Goal: Transaction & Acquisition: Purchase product/service

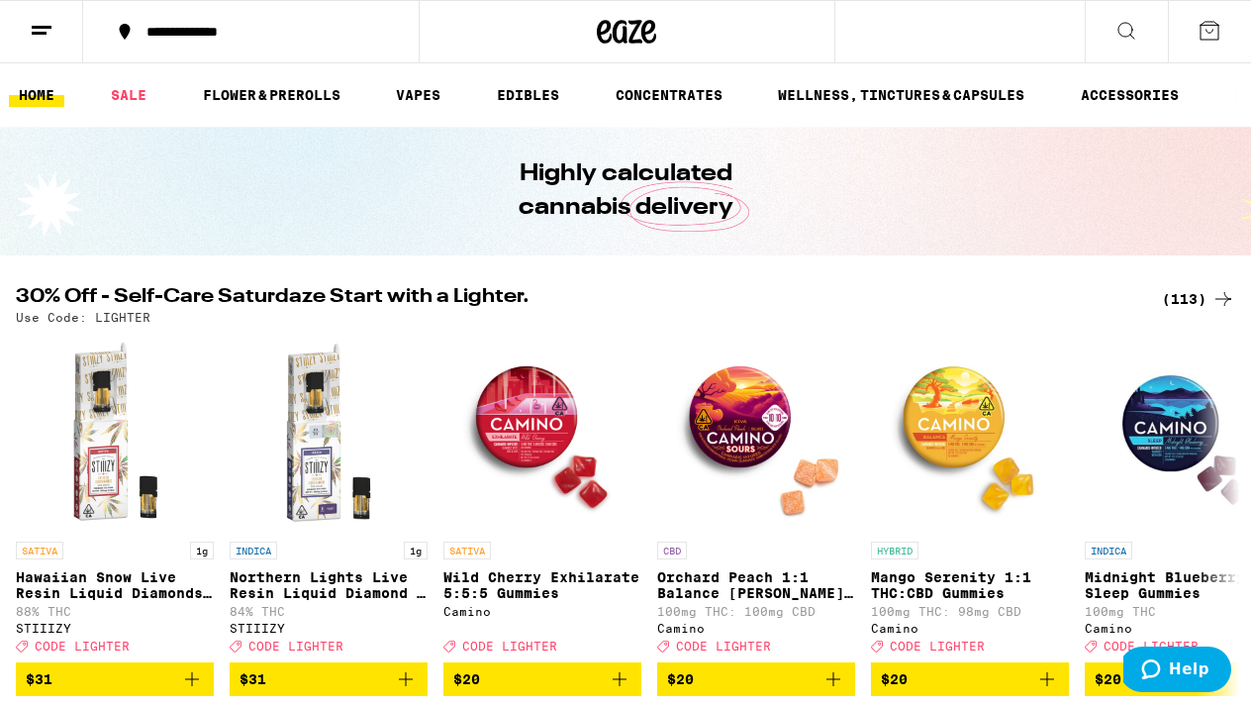
click at [1200, 295] on div "(113)" at bounding box center [1198, 299] width 73 height 24
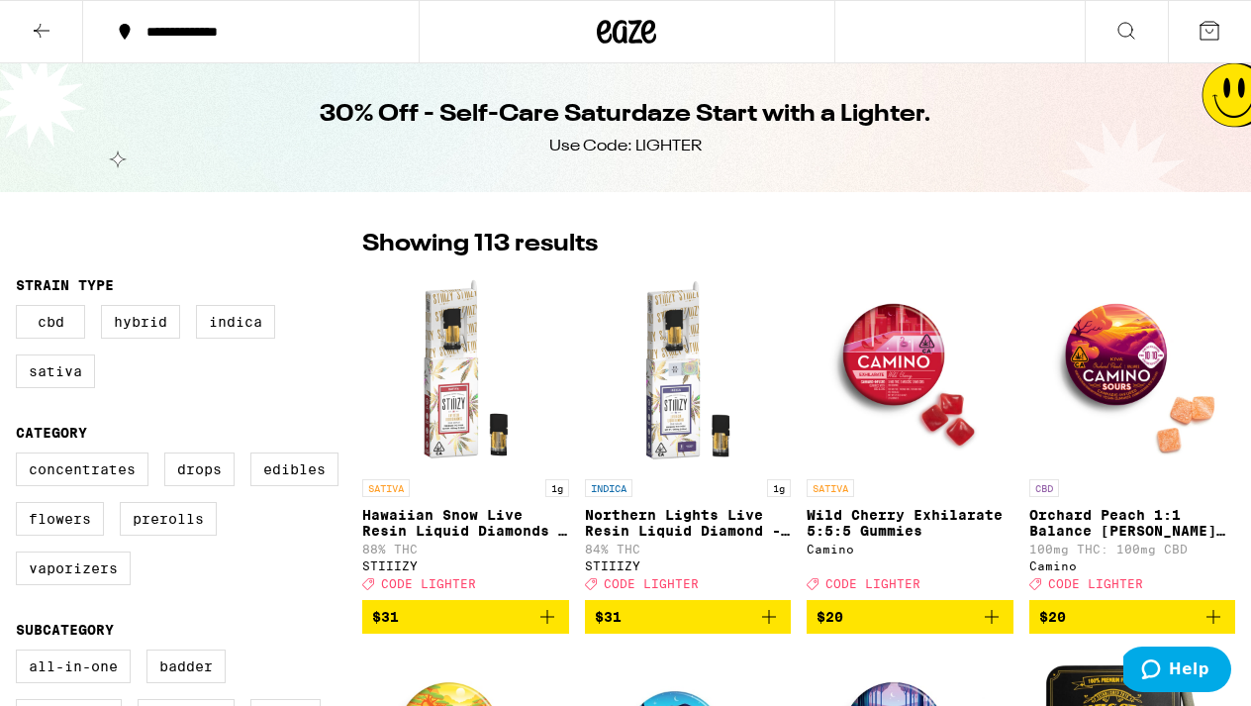
click at [41, 22] on icon at bounding box center [42, 31] width 24 height 24
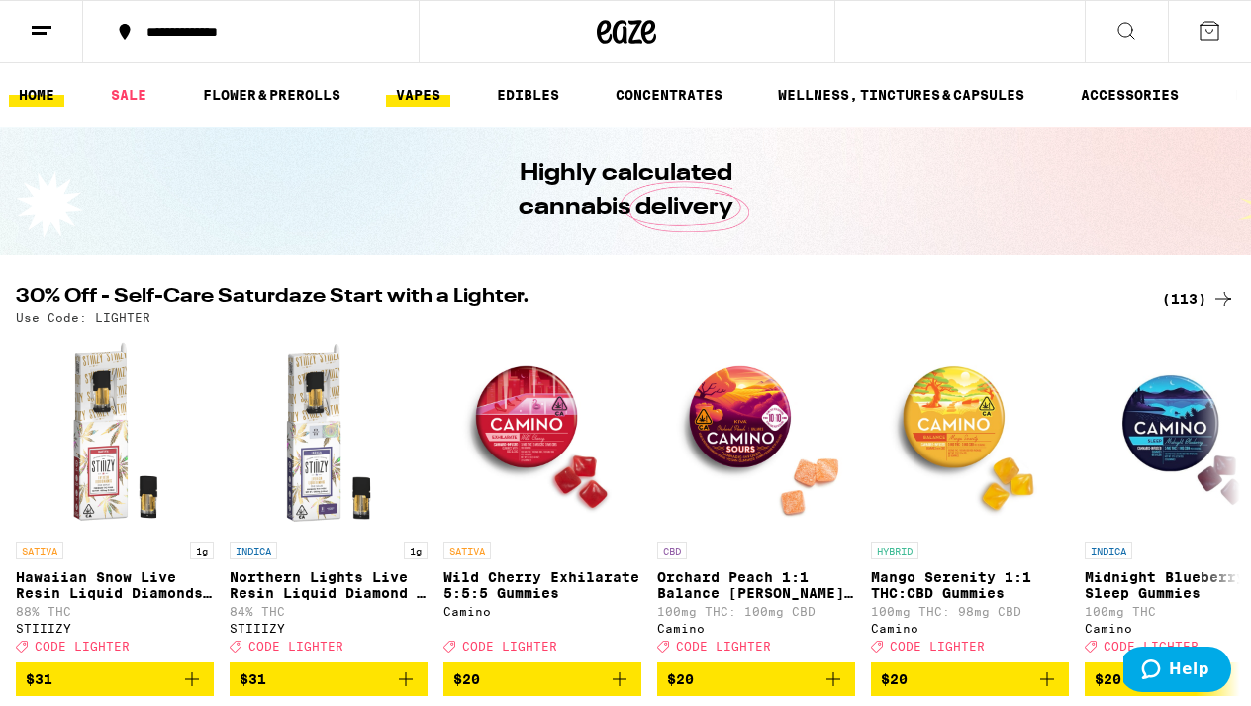
click at [420, 98] on link "VAPES" at bounding box center [418, 95] width 64 height 24
click at [420, 102] on link "VAPES" at bounding box center [418, 95] width 64 height 24
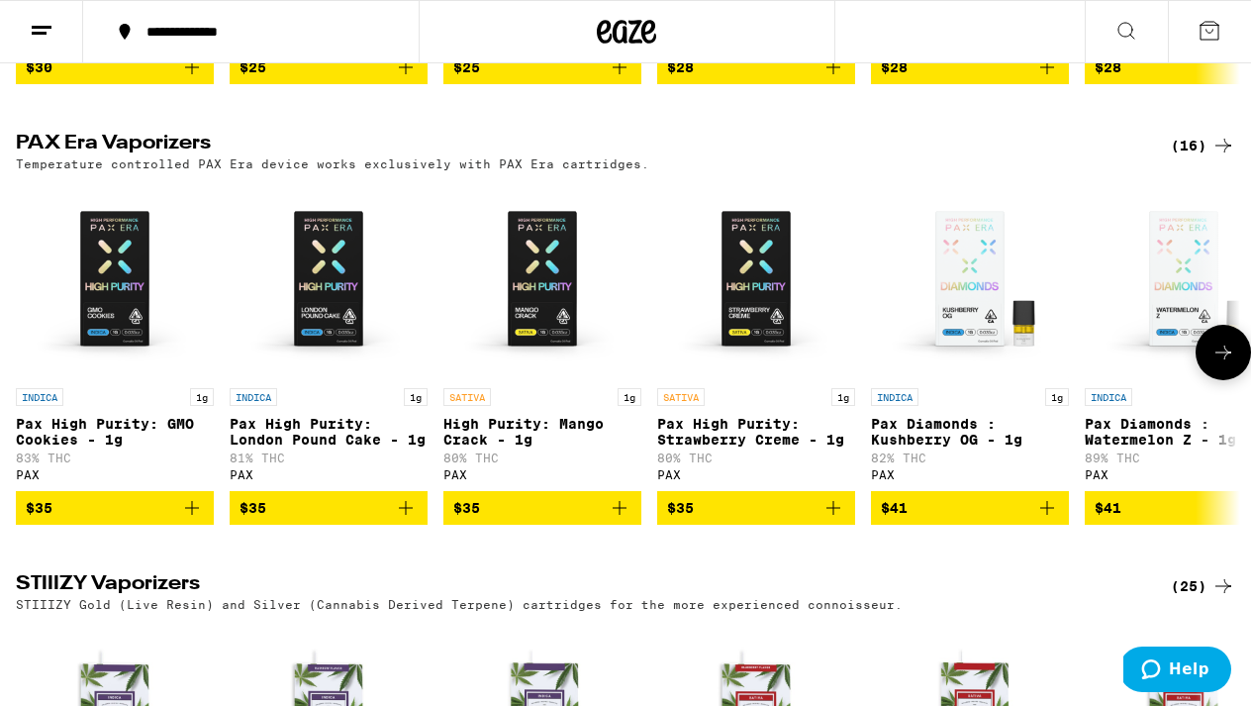
scroll to position [1479, 0]
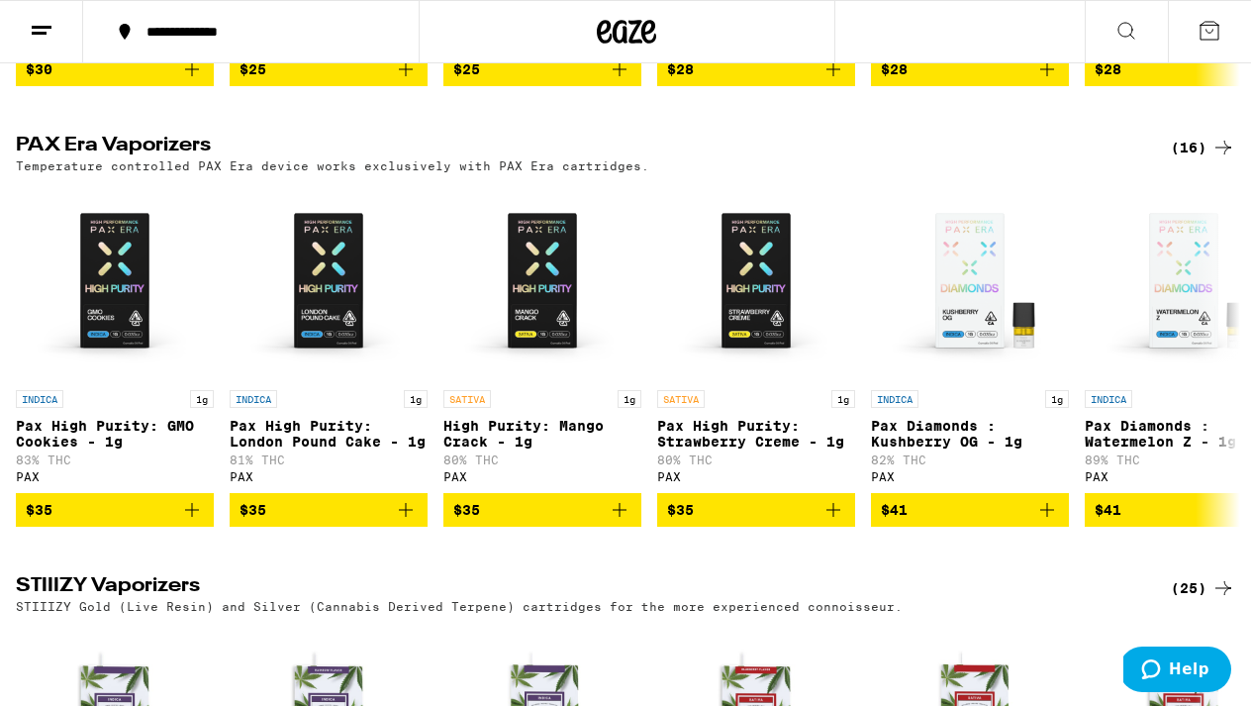
click at [1197, 159] on div "(16)" at bounding box center [1203, 148] width 64 height 24
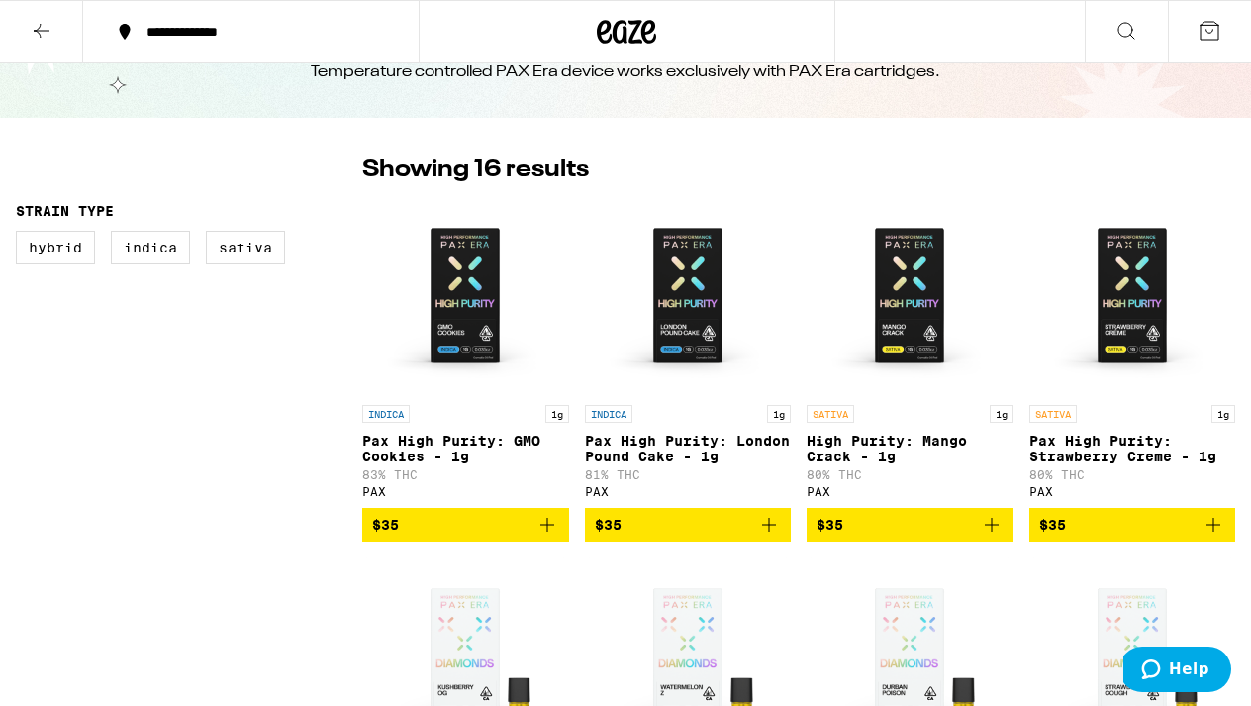
scroll to position [70, 0]
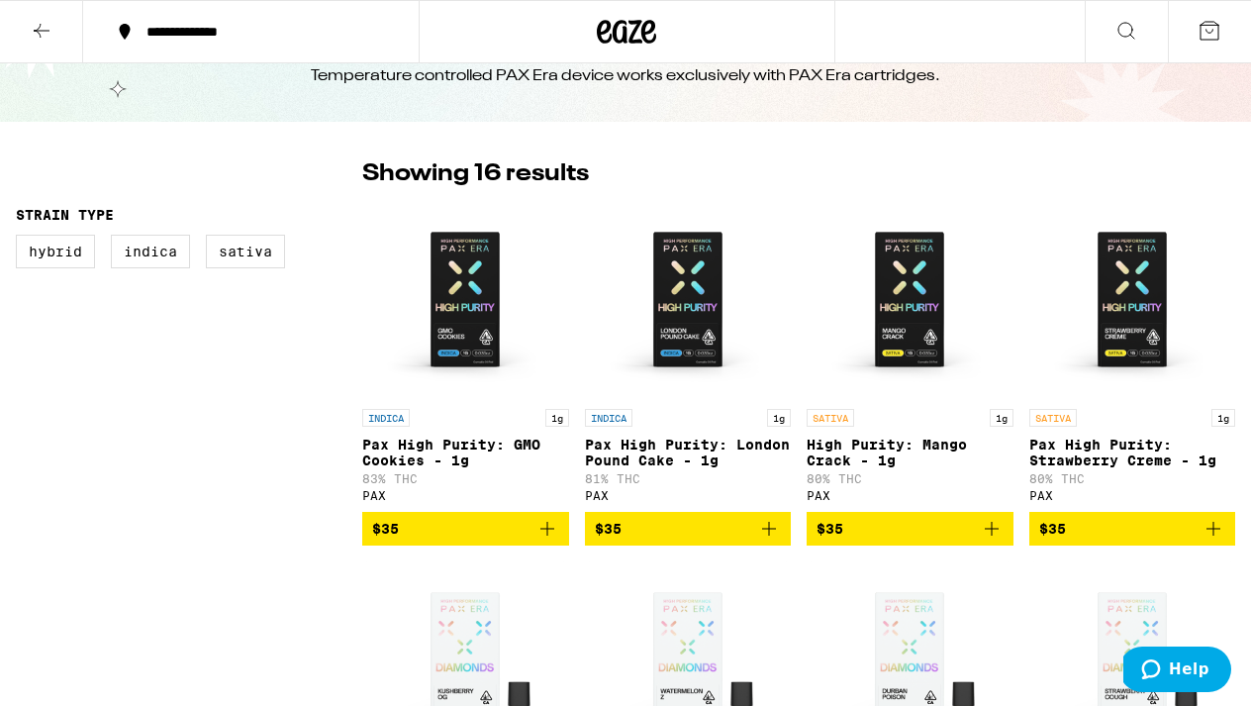
click at [904, 444] on p "High Purity: Mango Crack - 1g" at bounding box center [910, 453] width 207 height 32
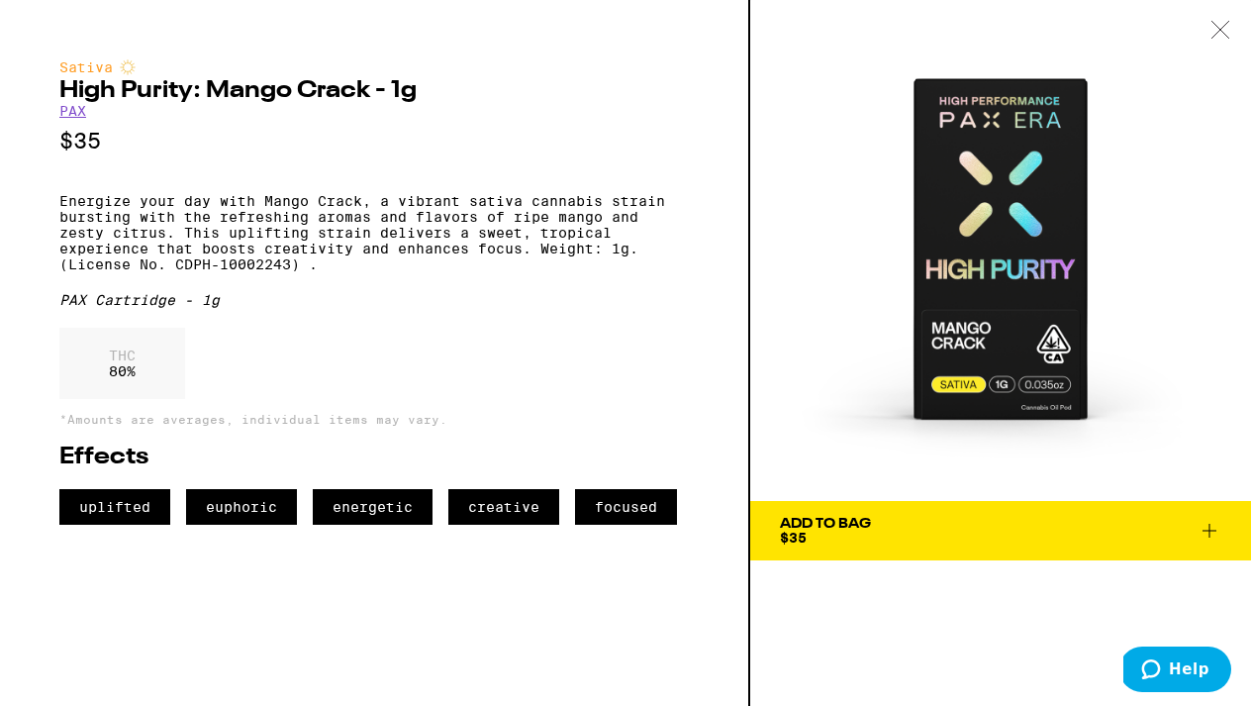
click at [880, 509] on button "Add To Bag $35" at bounding box center [1000, 530] width 501 height 59
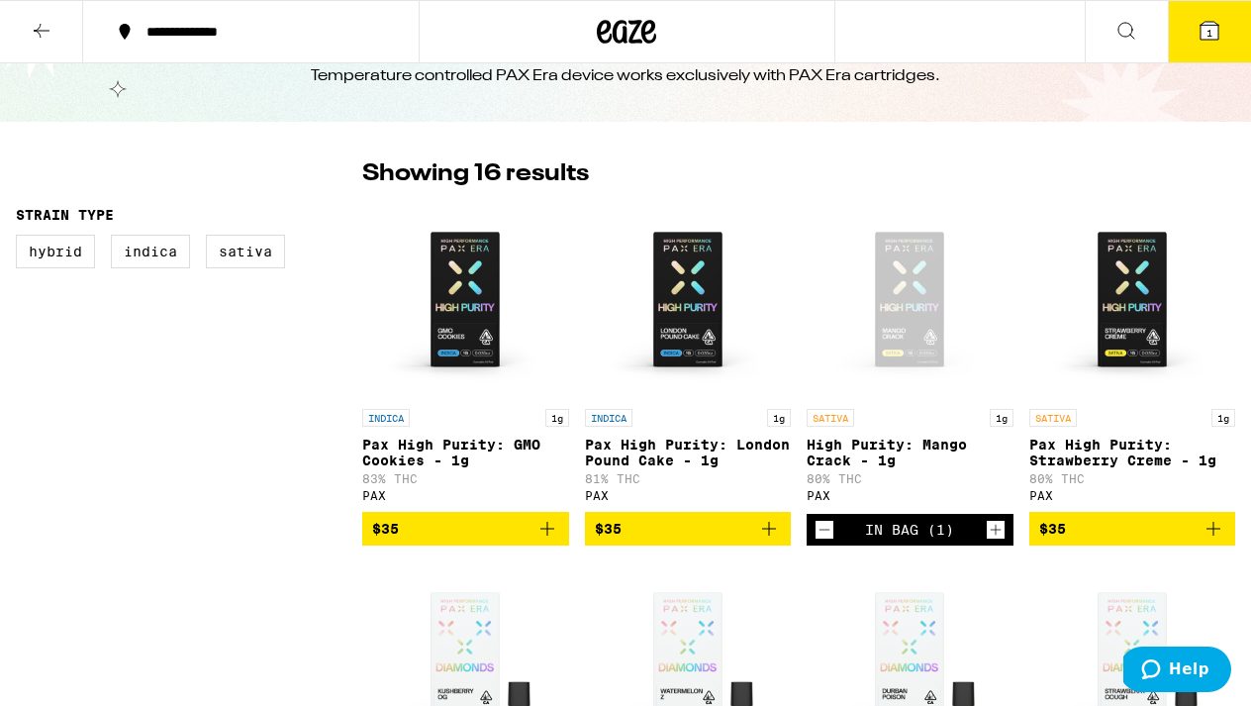
scroll to position [134, 0]
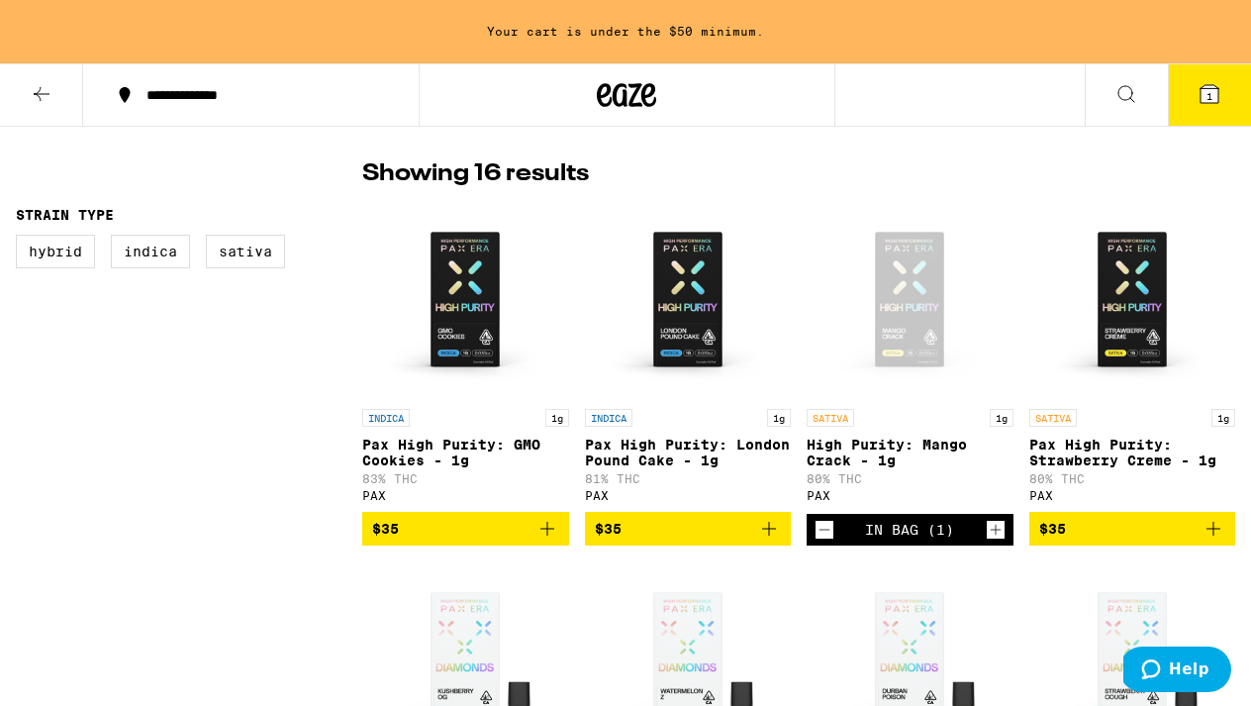
click at [44, 111] on button at bounding box center [41, 95] width 83 height 62
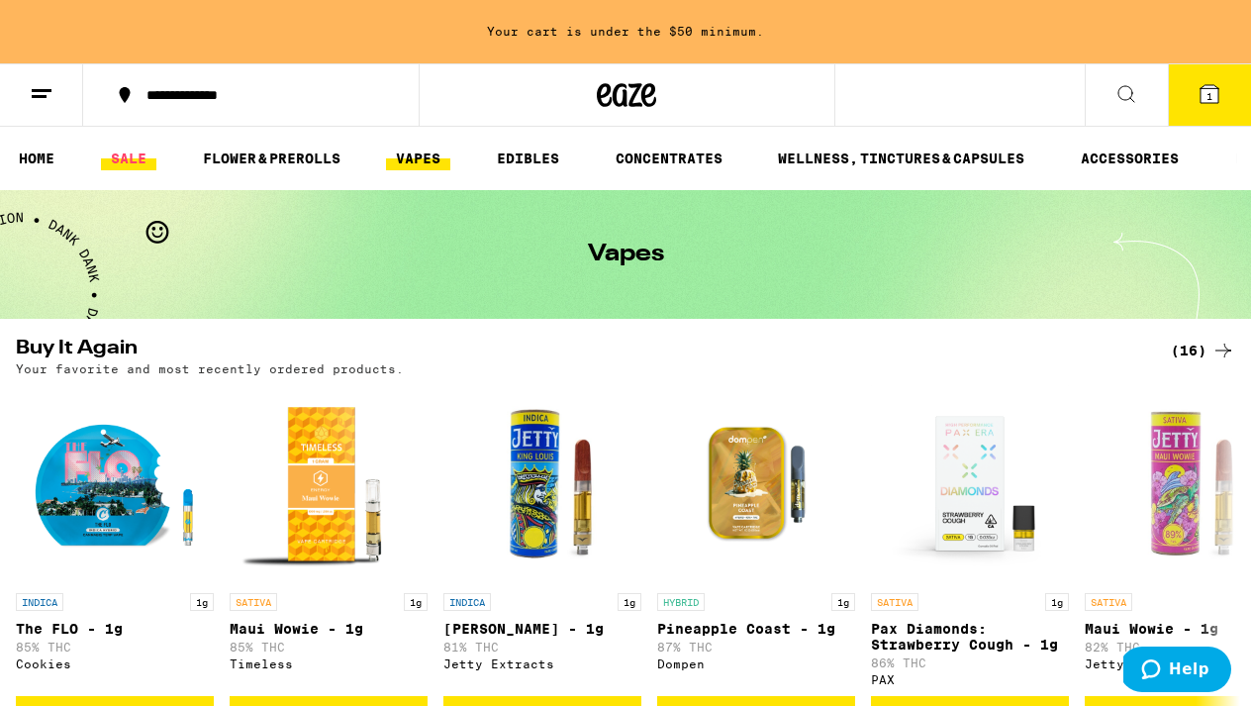
click at [140, 152] on link "SALE" at bounding box center [128, 158] width 55 height 24
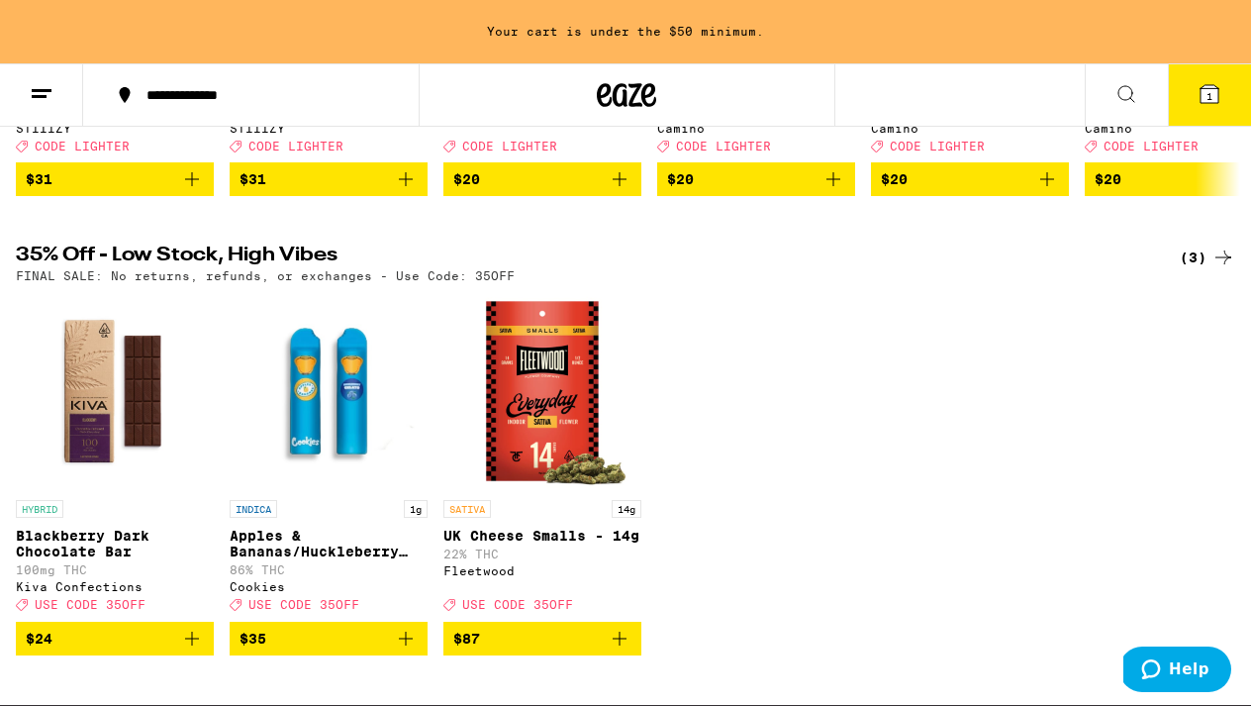
scroll to position [552, 0]
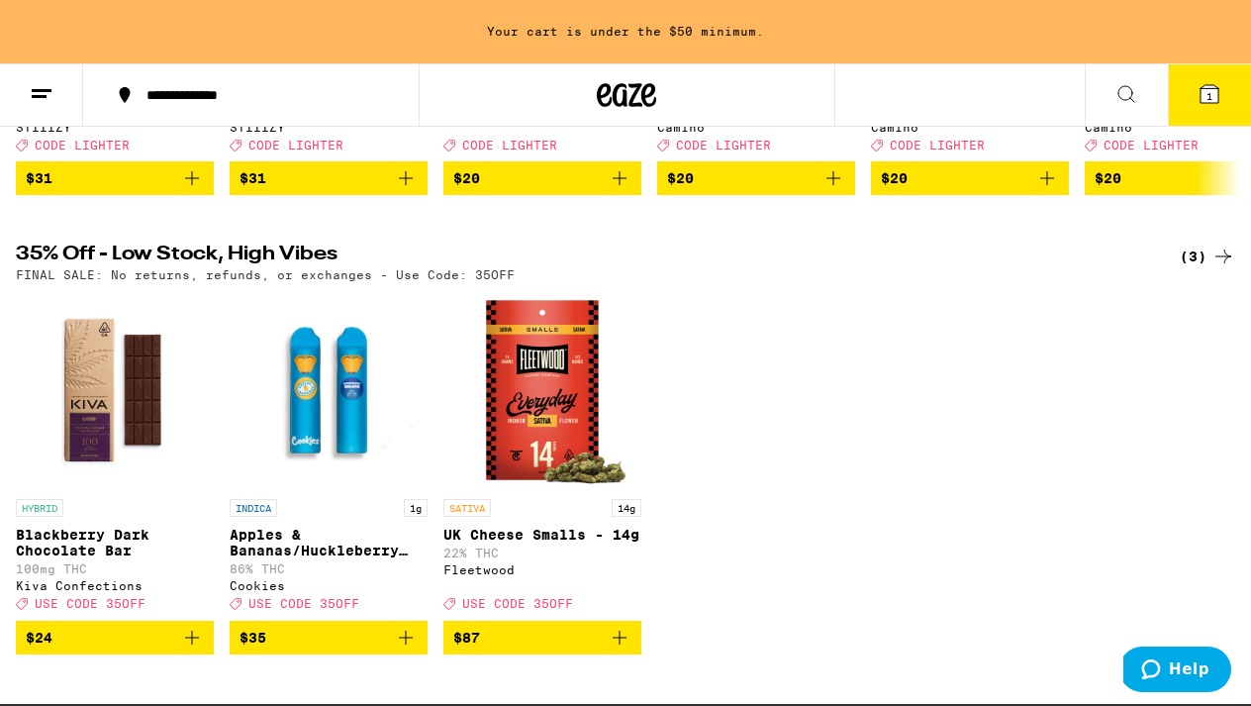
click at [339, 417] on img "Open page for Apples & Bananas/Huckleberry Gelato 3 in 1 AIO - 1g from Cookies" at bounding box center [329, 390] width 198 height 198
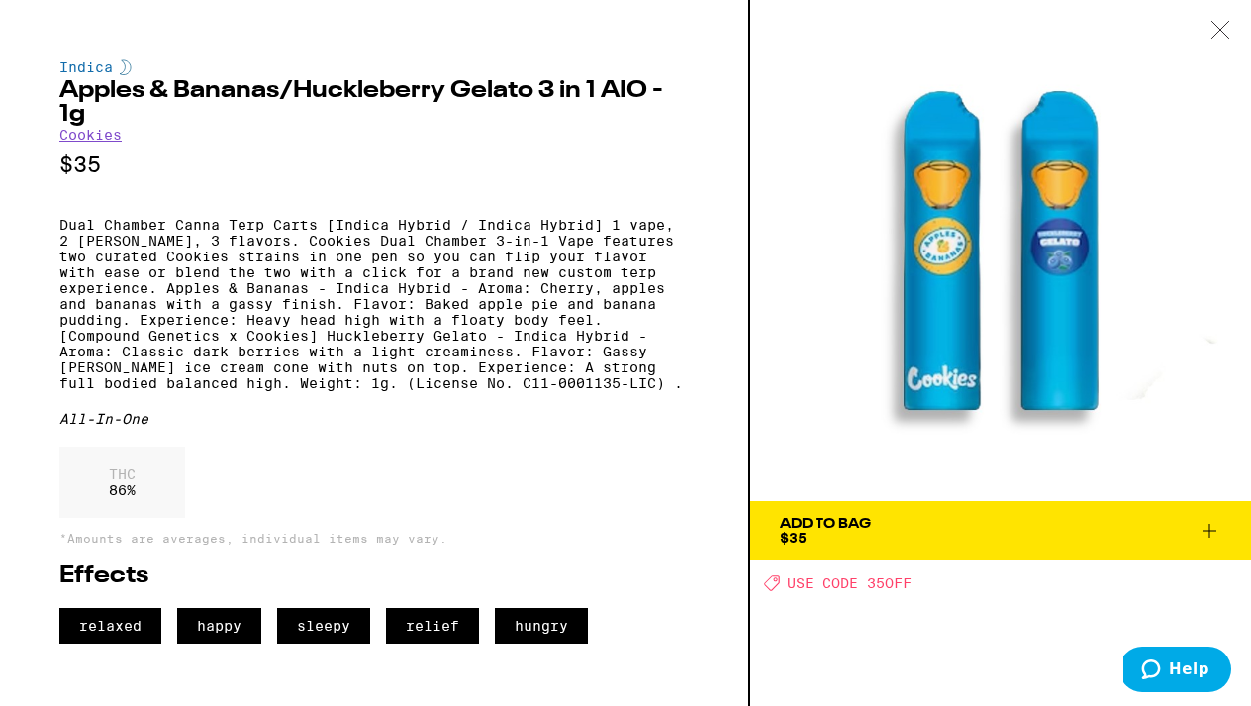
click at [1124, 510] on button "Add To Bag $35" at bounding box center [1000, 530] width 501 height 59
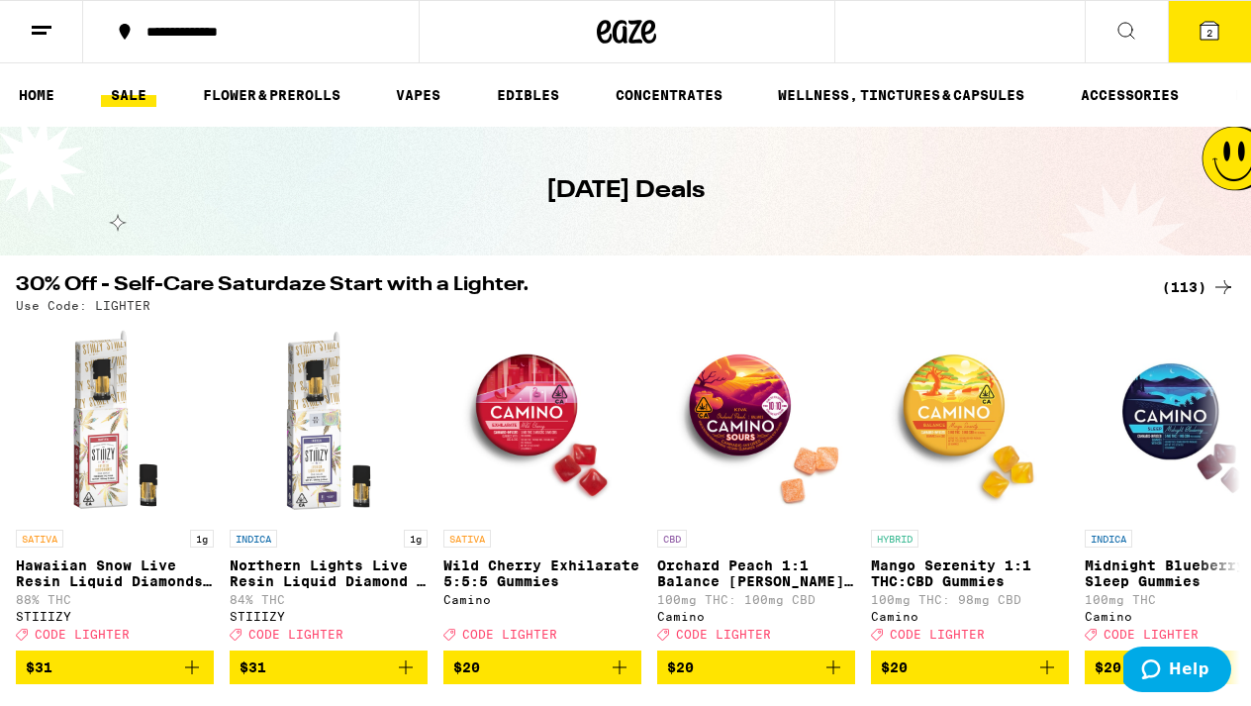
click at [1186, 281] on div "(113)" at bounding box center [1198, 287] width 73 height 24
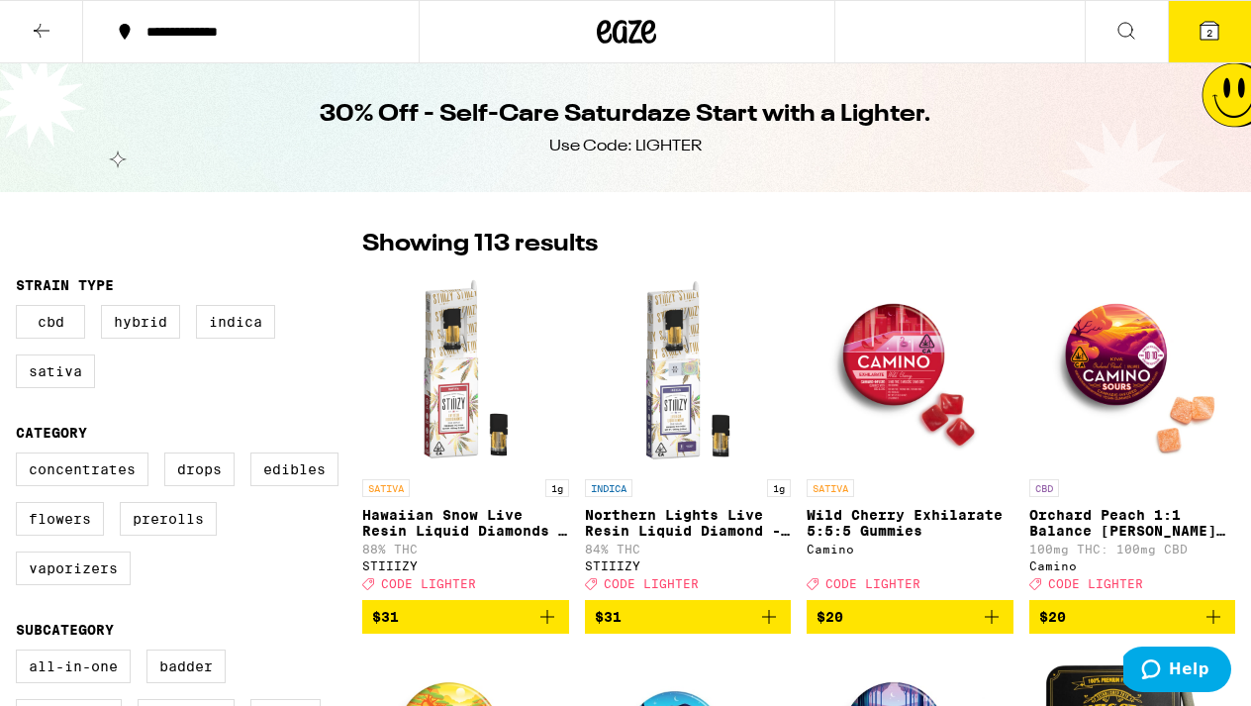
click at [1219, 30] on icon at bounding box center [1210, 31] width 24 height 24
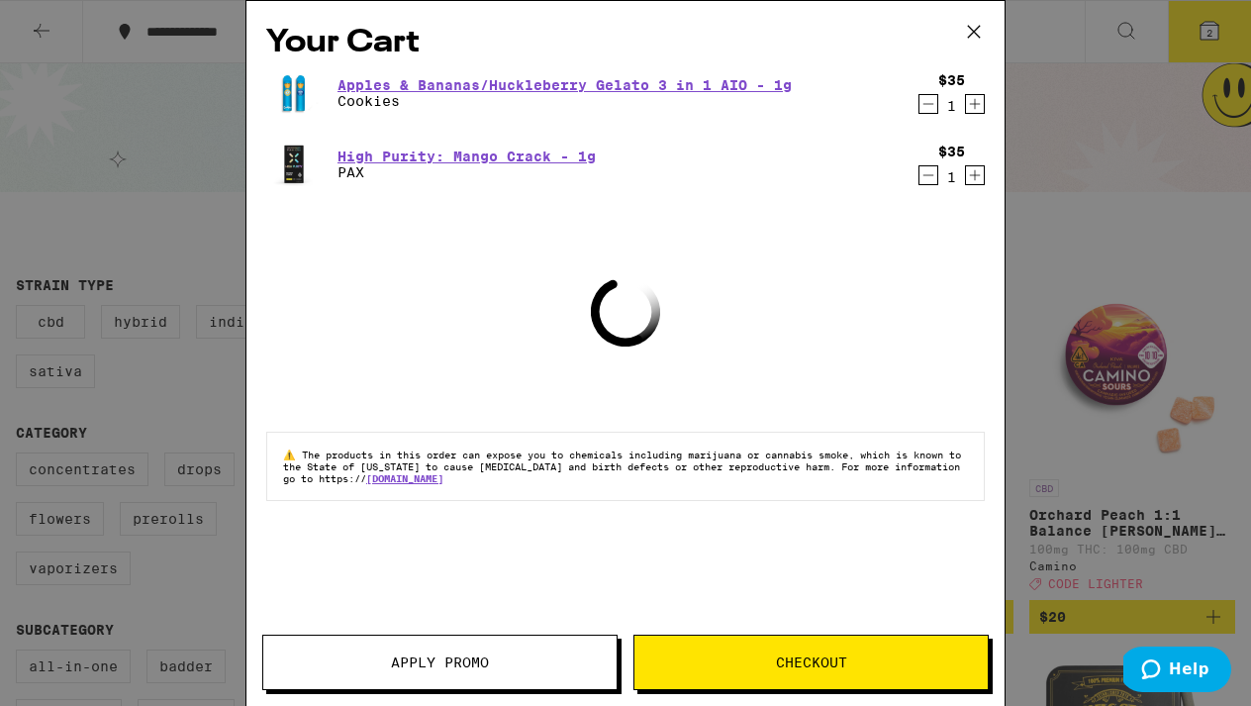
click at [475, 655] on span "Apply Promo" at bounding box center [440, 662] width 98 height 14
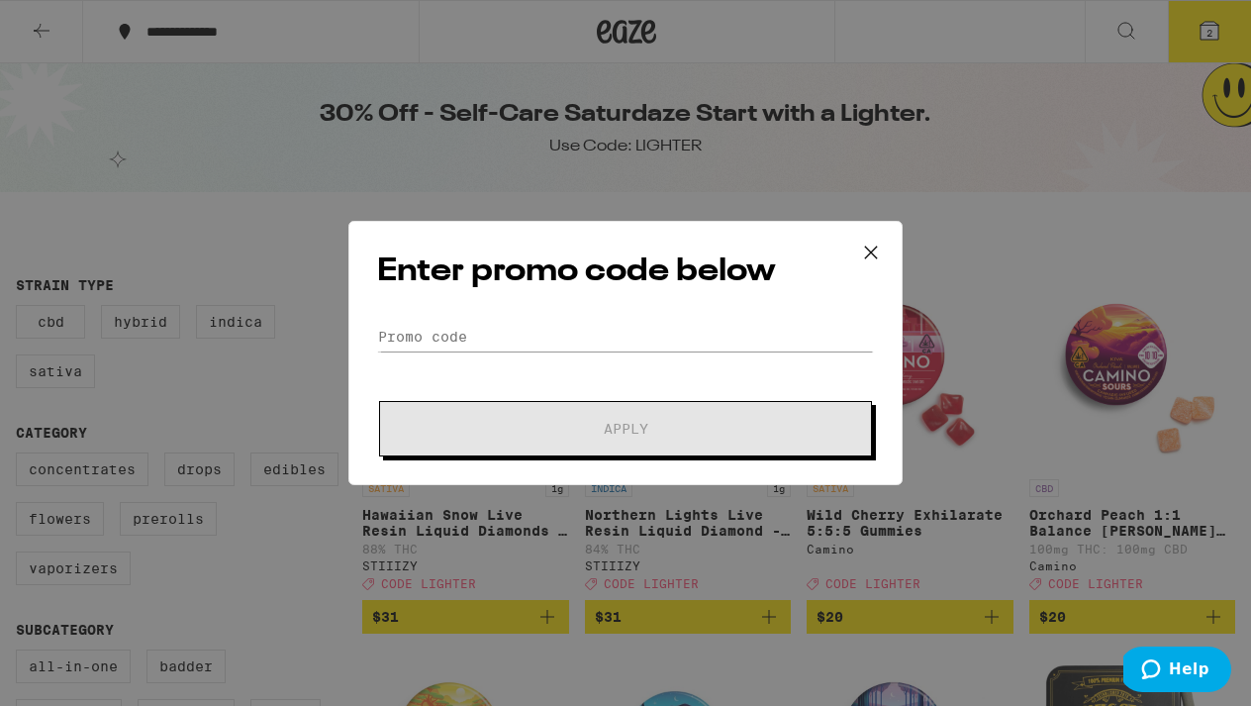
click at [415, 319] on div "Enter promo code below Promo Code Apply" at bounding box center [625, 353] width 554 height 264
click at [421, 328] on input "Promo Code" at bounding box center [625, 337] width 497 height 30
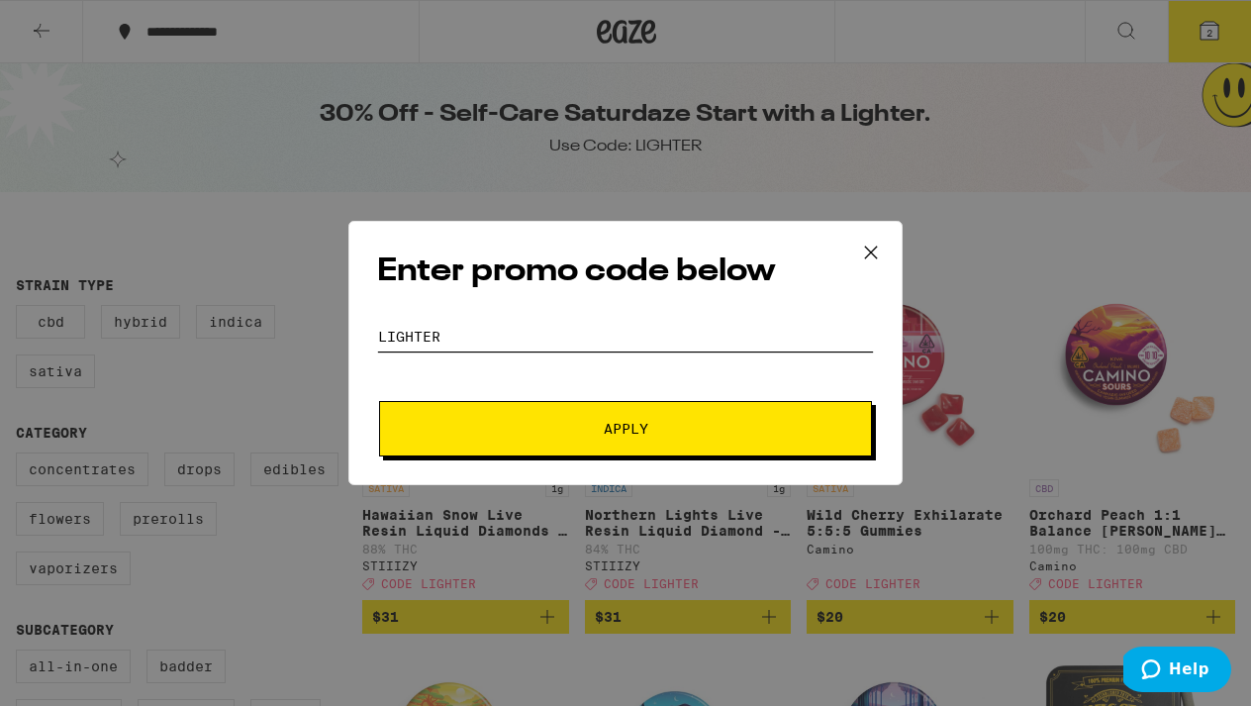
type input "lighter"
click at [563, 406] on button "Apply" at bounding box center [625, 428] width 493 height 55
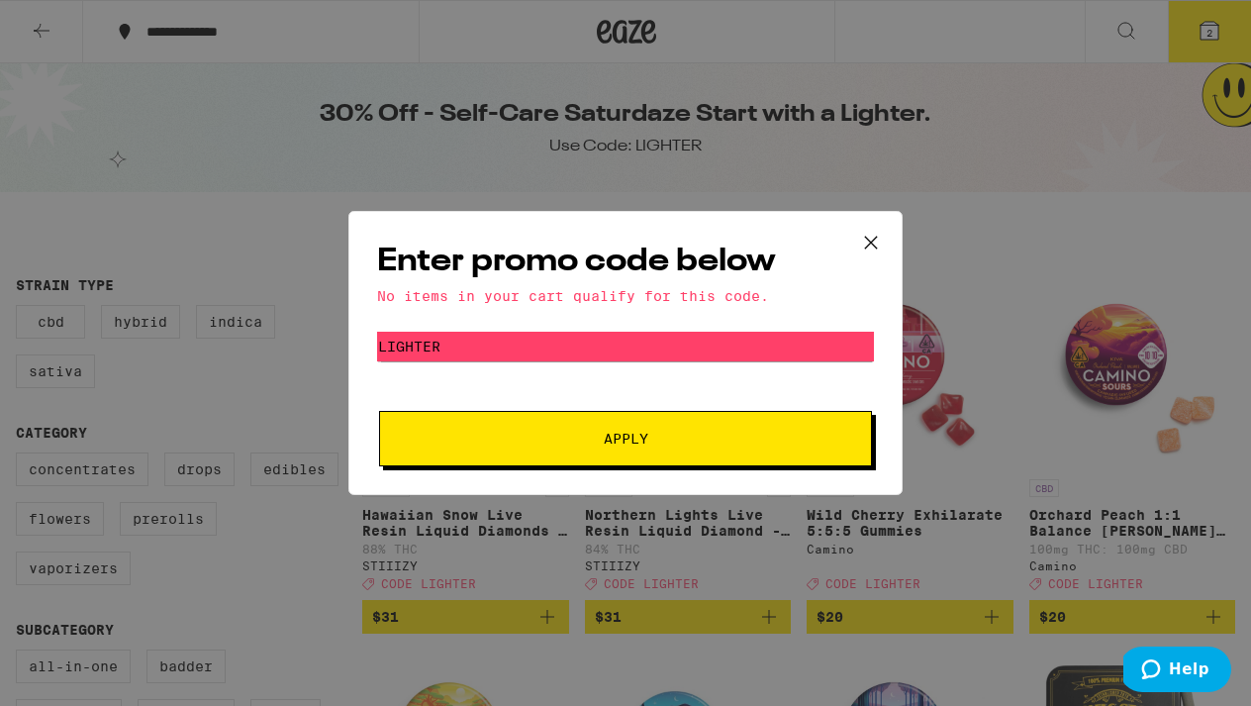
click at [878, 234] on icon at bounding box center [871, 243] width 30 height 30
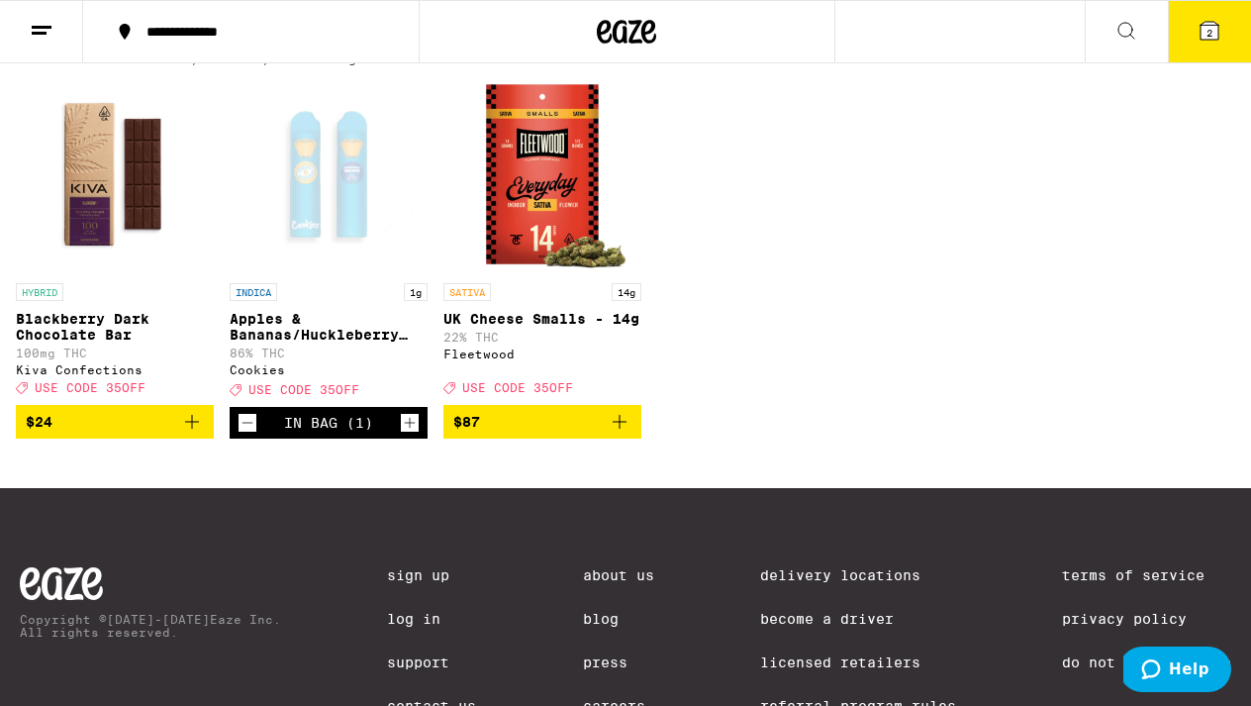
scroll to position [572, 0]
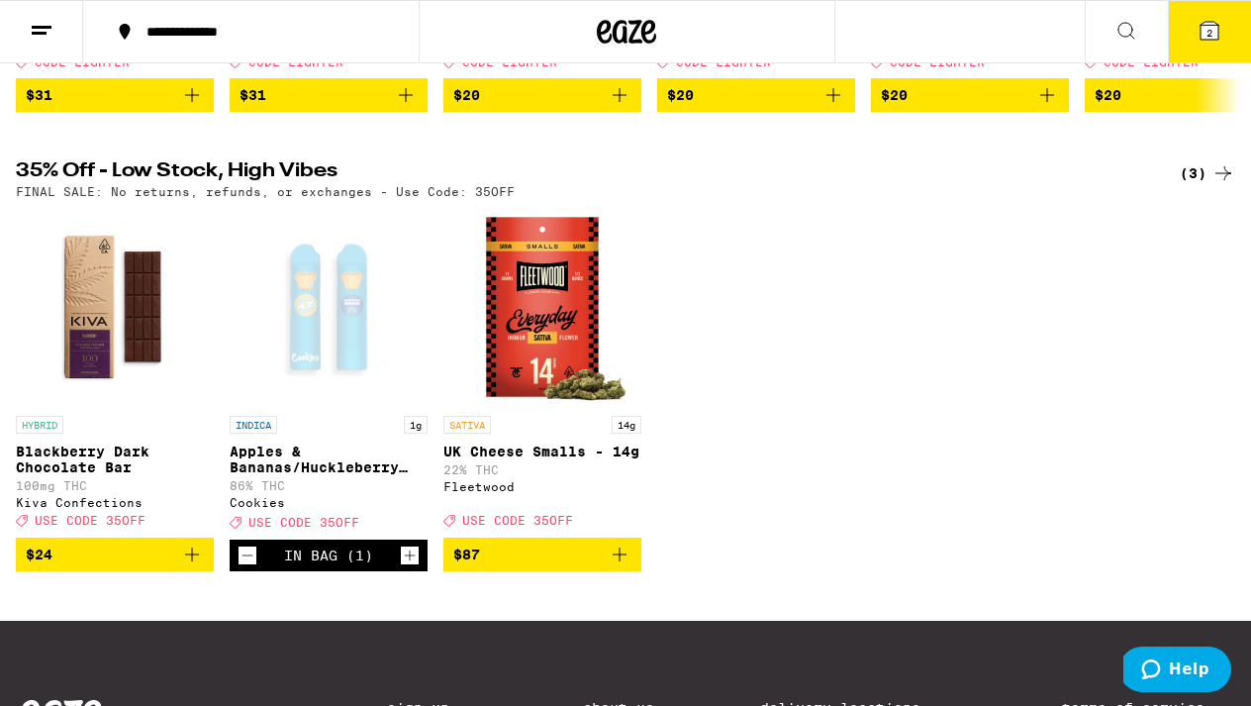
click at [1205, 34] on icon at bounding box center [1210, 31] width 18 height 18
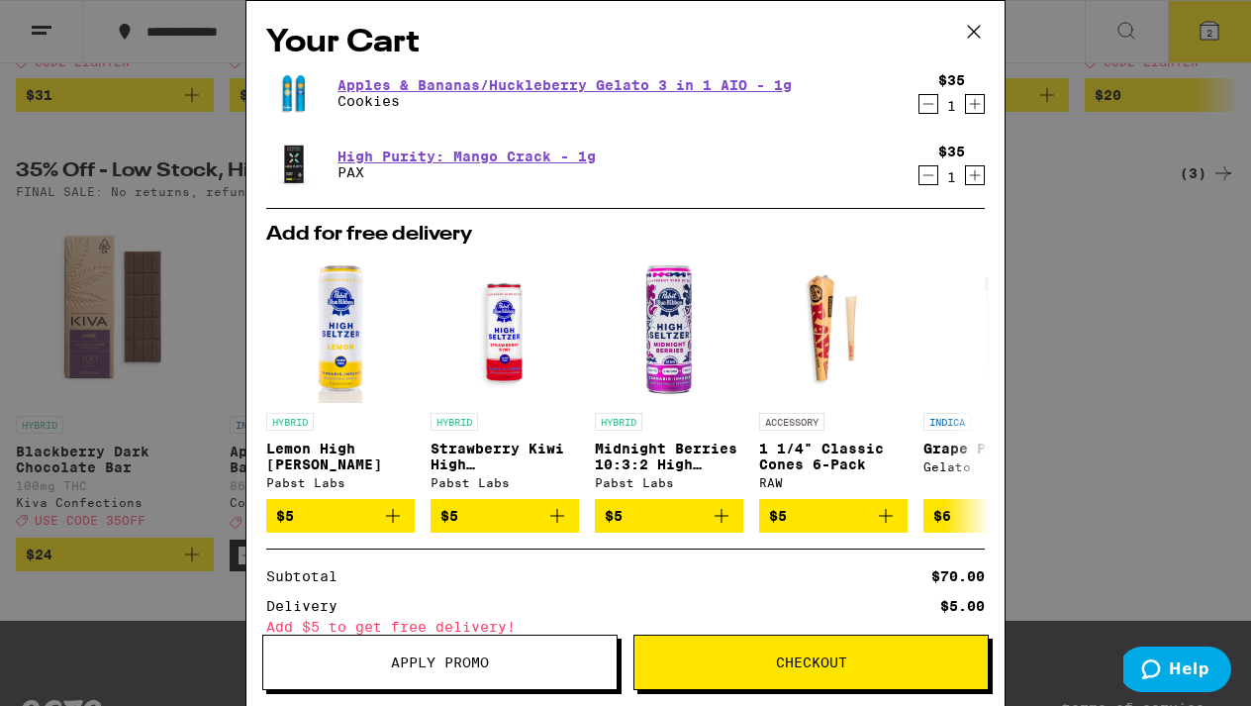
click at [477, 678] on button "Apply Promo" at bounding box center [439, 661] width 355 height 55
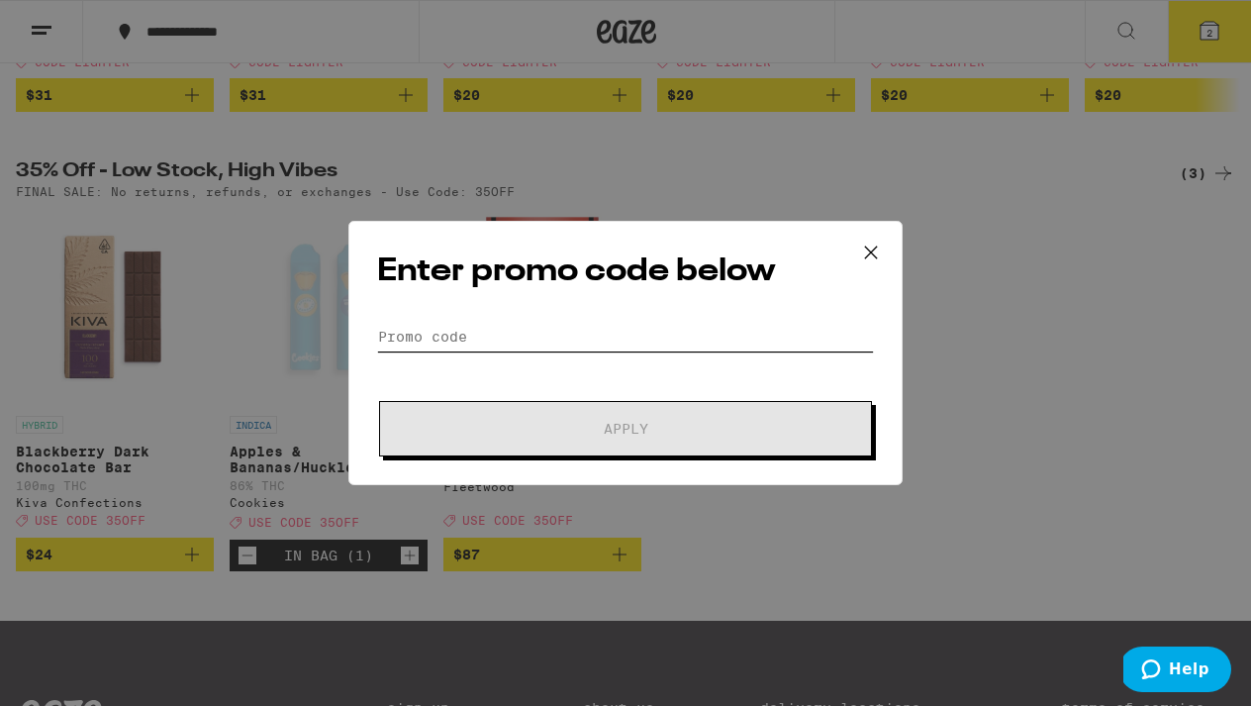
click at [457, 337] on input "Promo Code" at bounding box center [625, 337] width 497 height 30
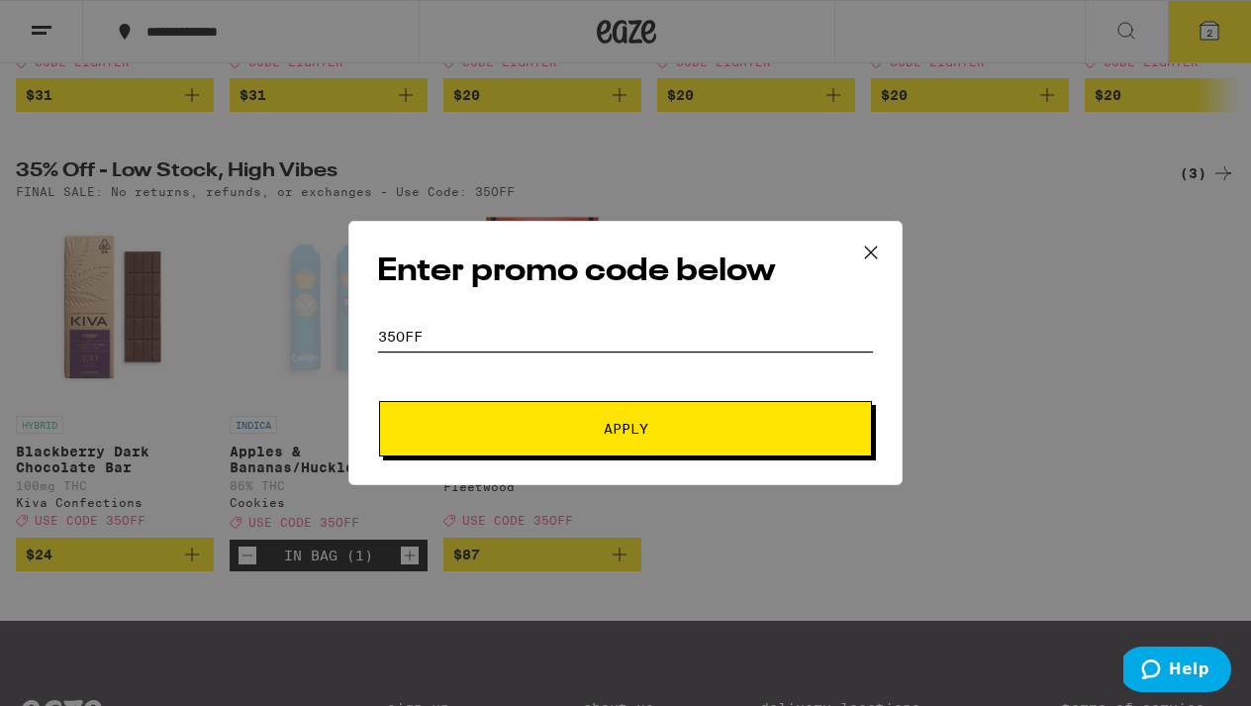
type input "35off"
click at [570, 418] on button "Apply" at bounding box center [625, 428] width 493 height 55
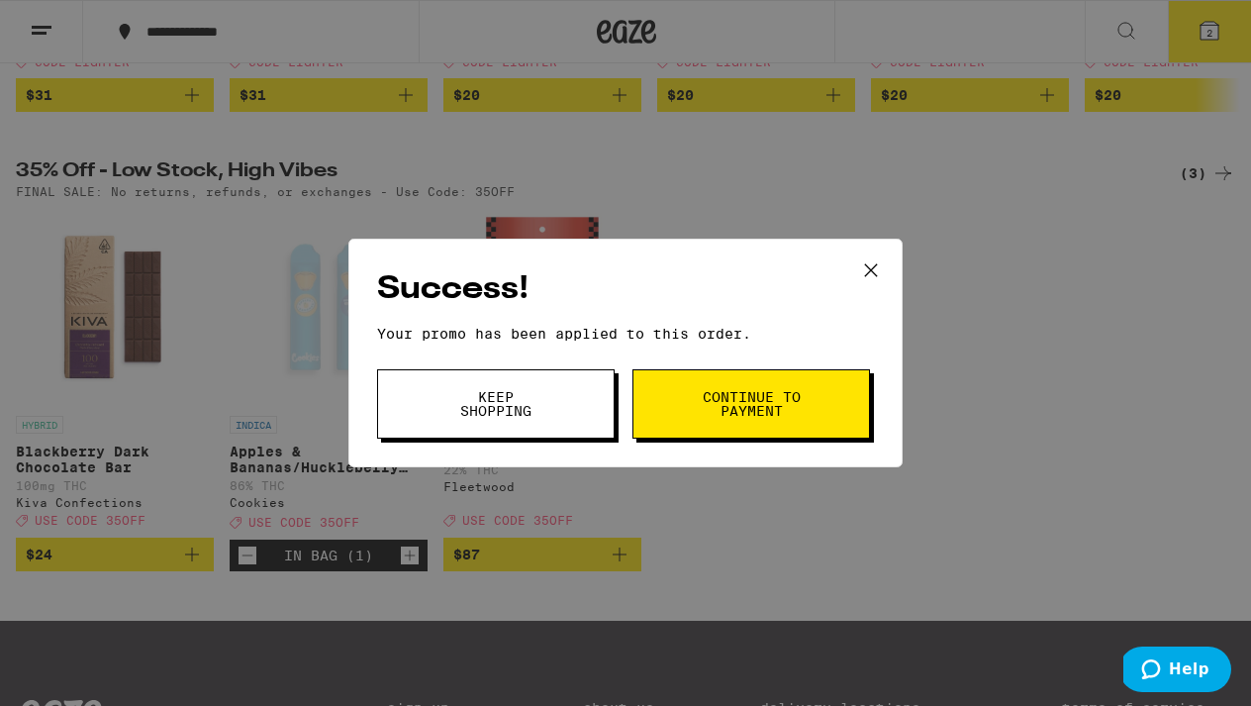
click at [816, 408] on button "Continue to payment" at bounding box center [752, 403] width 238 height 69
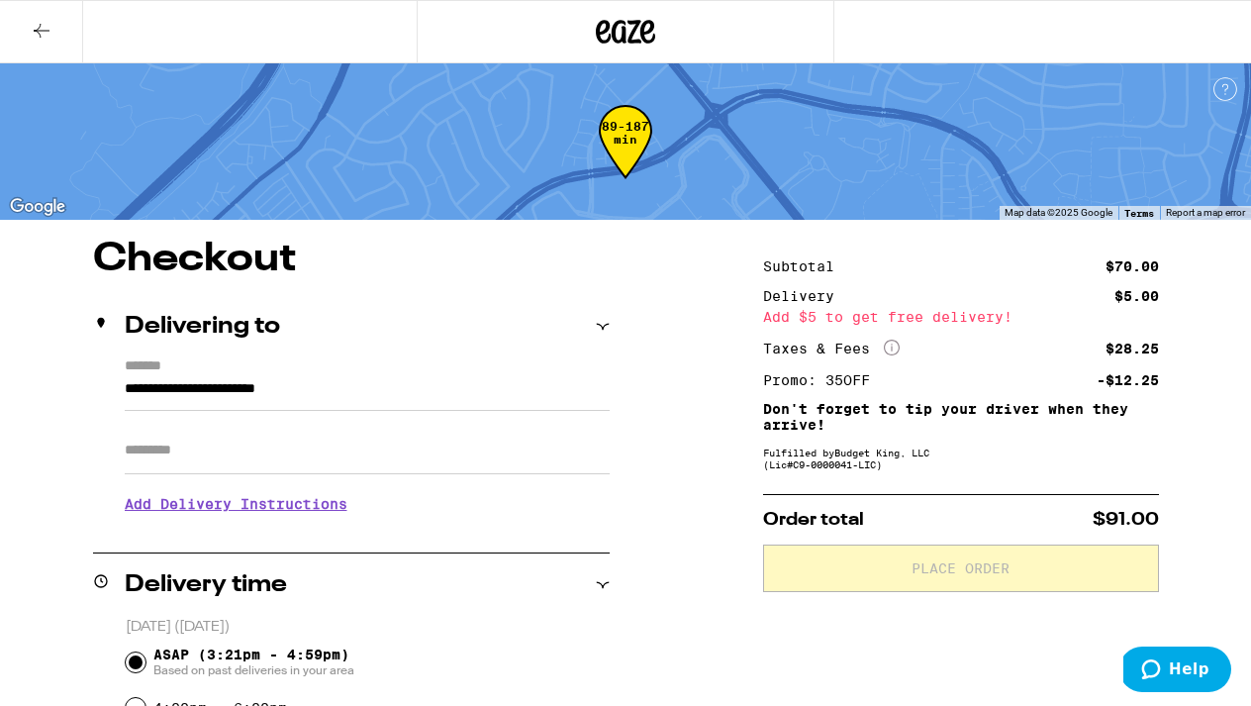
click at [43, 35] on icon at bounding box center [42, 31] width 24 height 24
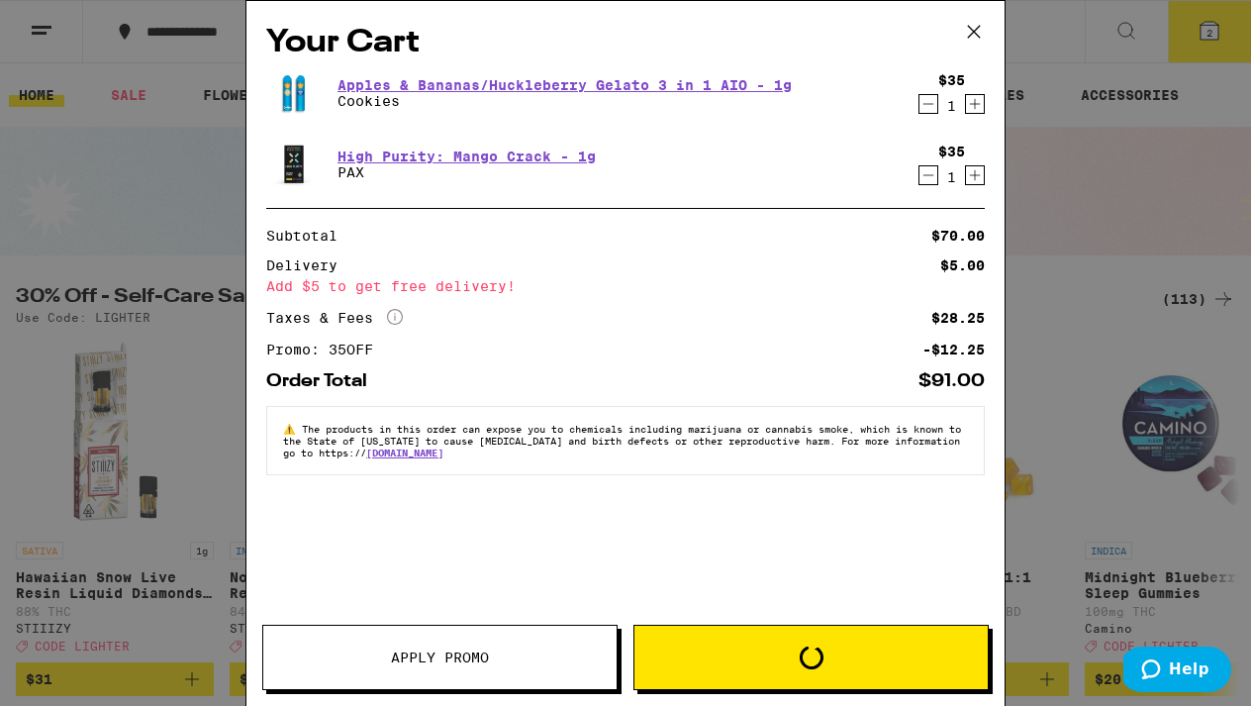
click at [134, 144] on div "Your Cart Apples & Bananas/Huckleberry Gelato 3 in 1 AIO - 1g Cookies $35 1 Hig…" at bounding box center [625, 353] width 1251 height 706
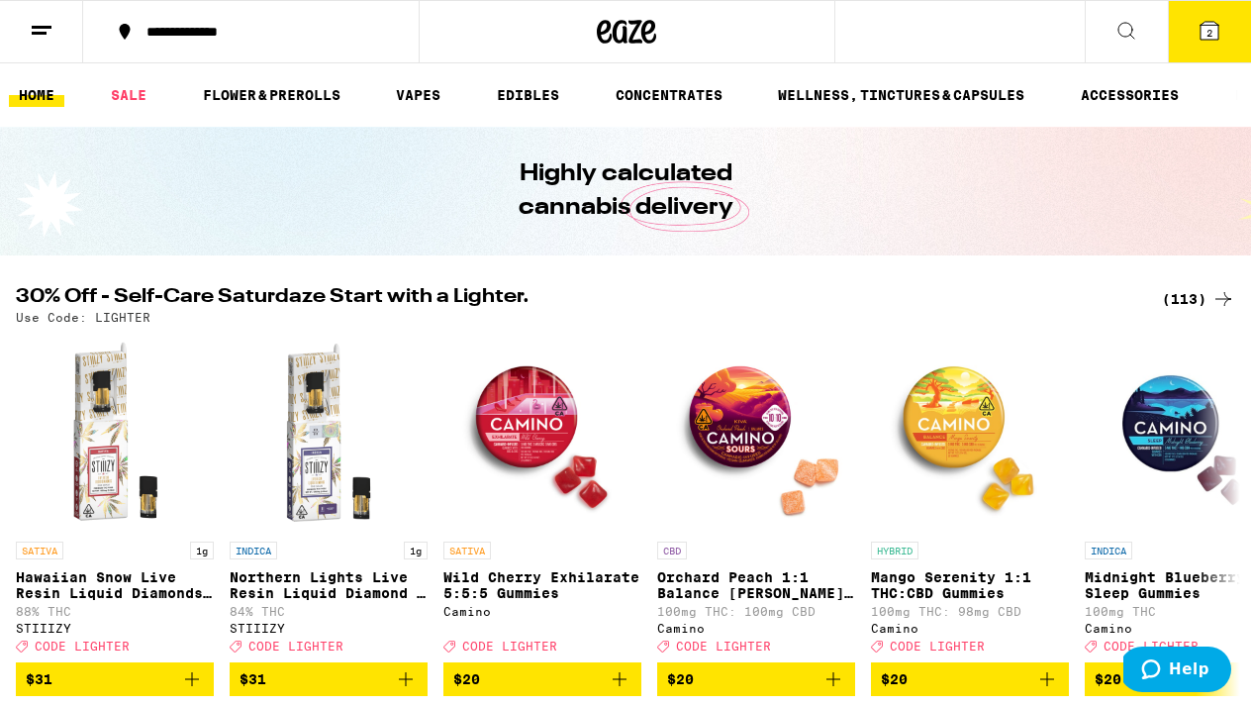
click at [42, 96] on link "HOME" at bounding box center [36, 95] width 55 height 24
click at [1114, 99] on link "ACCESSORIES" at bounding box center [1130, 95] width 118 height 24
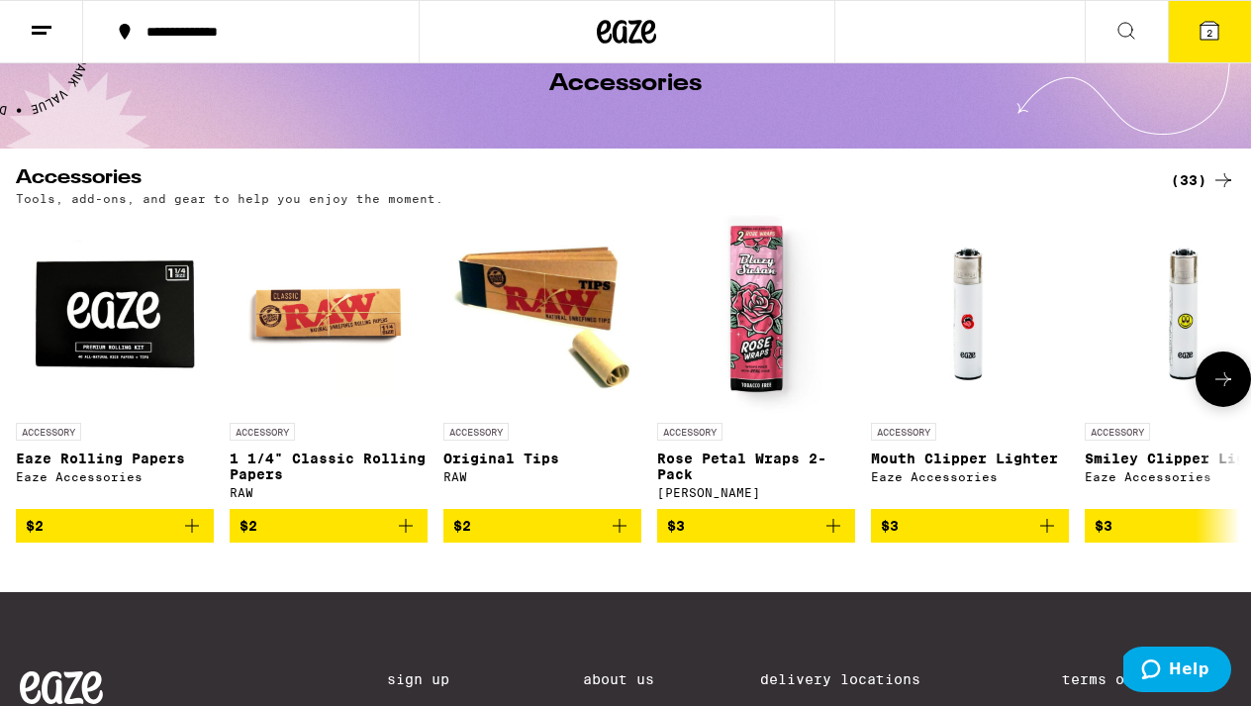
scroll to position [112, 0]
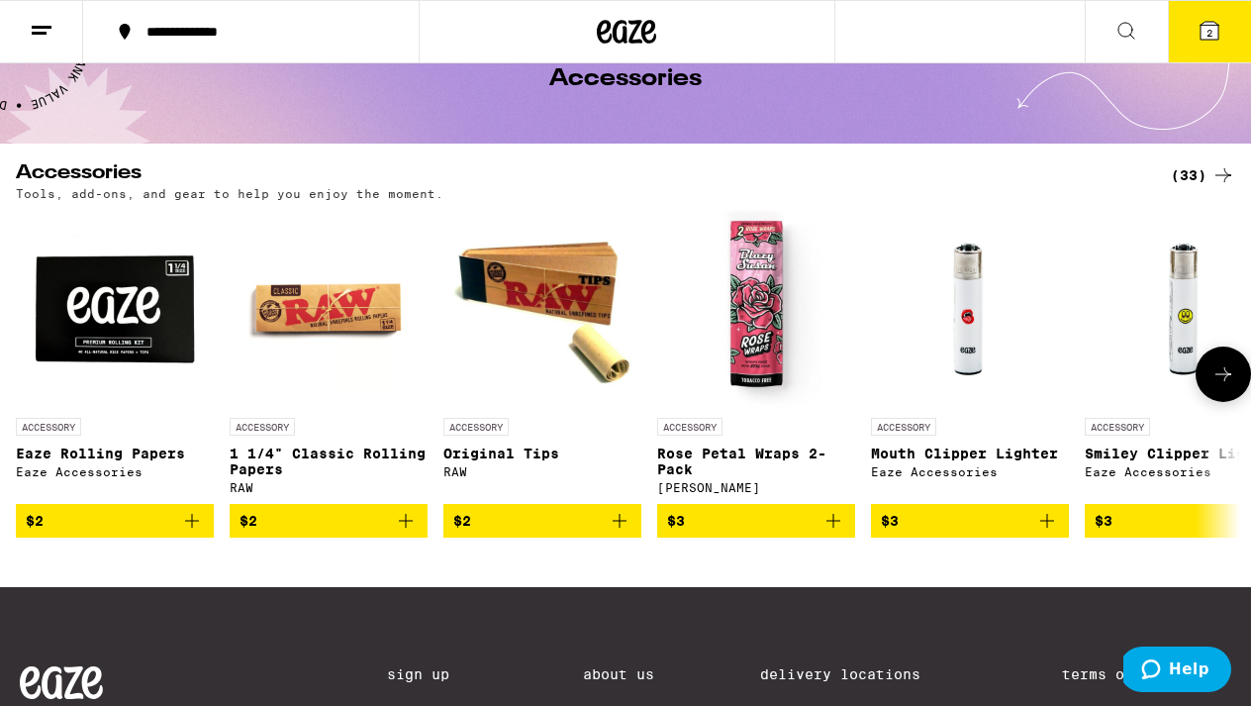
click at [1226, 386] on icon at bounding box center [1224, 374] width 24 height 24
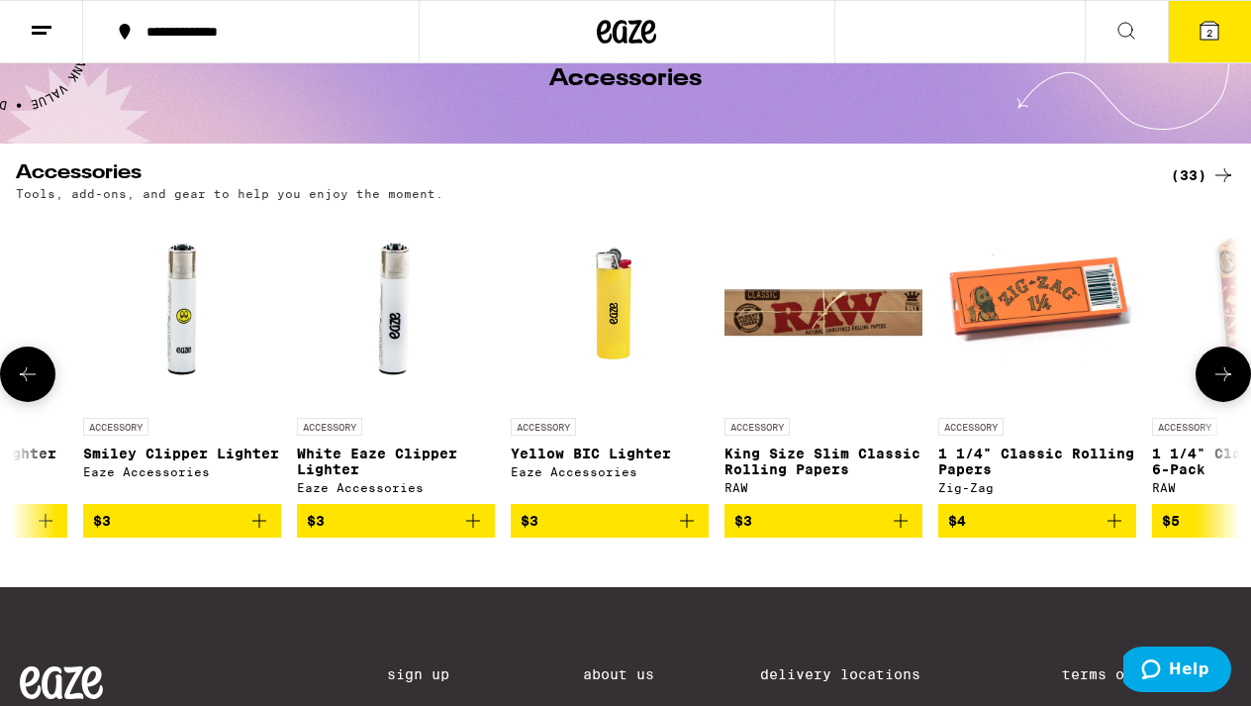
scroll to position [0, 1004]
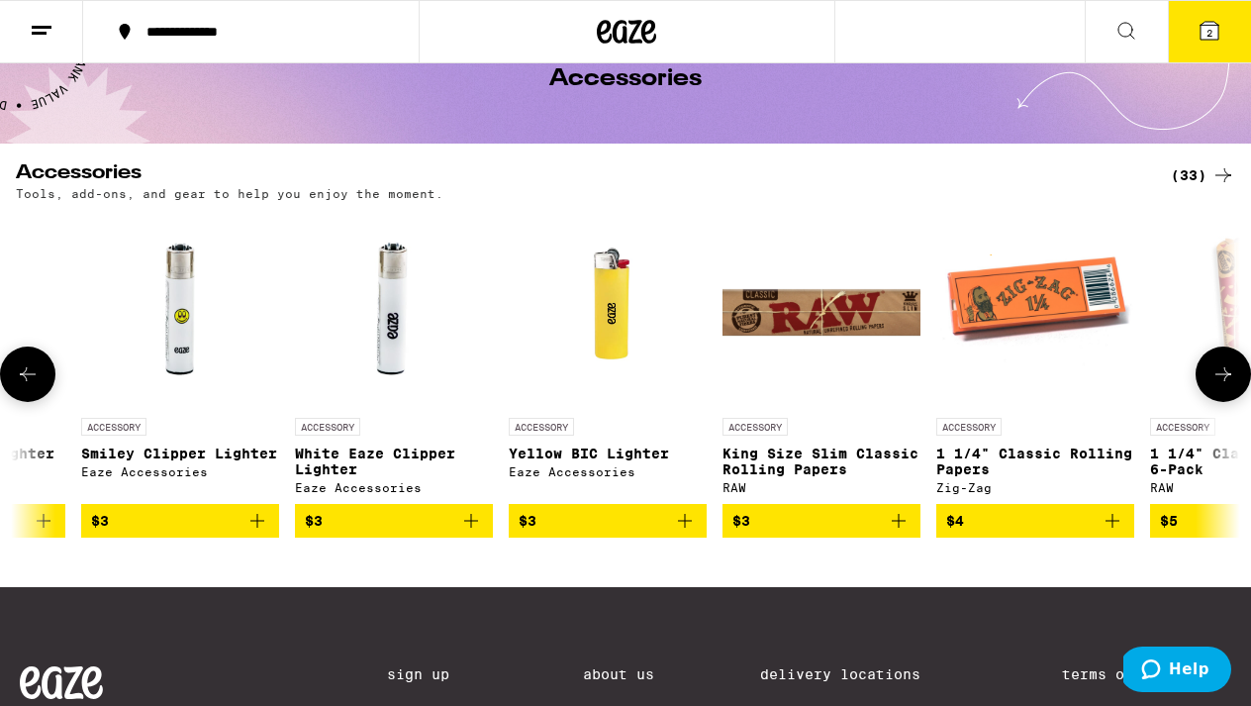
click at [1232, 370] on icon at bounding box center [1224, 374] width 24 height 24
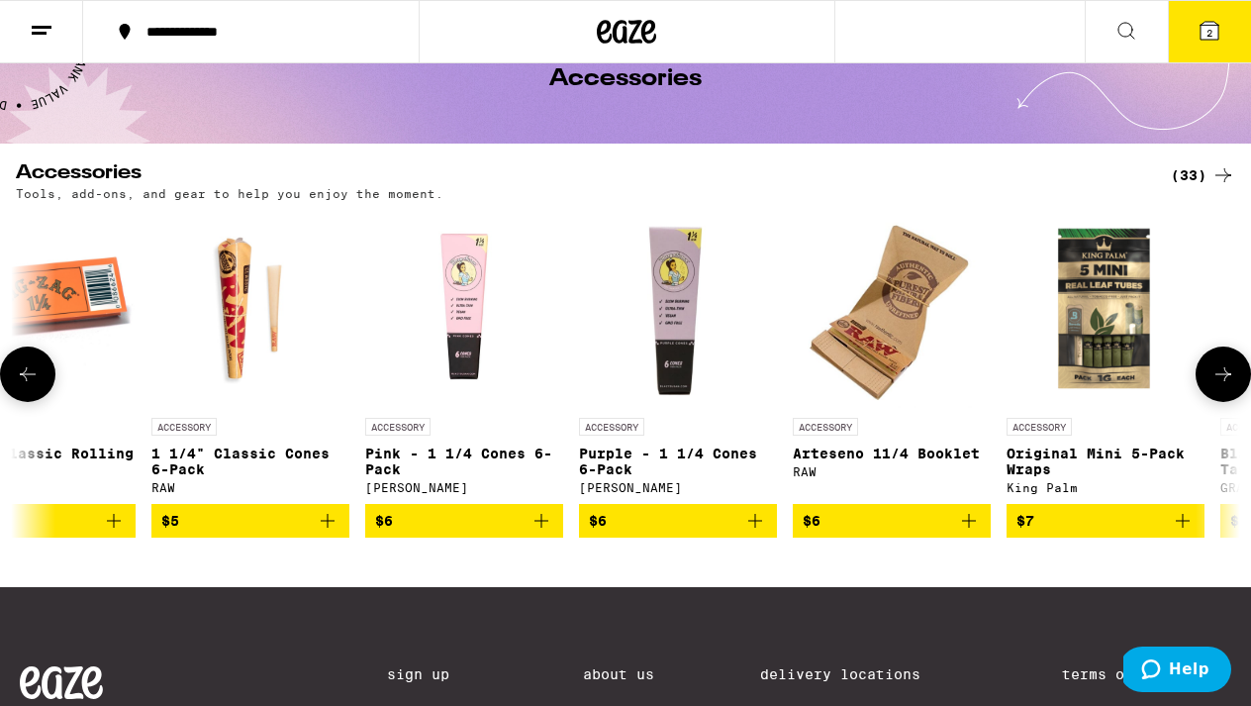
scroll to position [0, 2007]
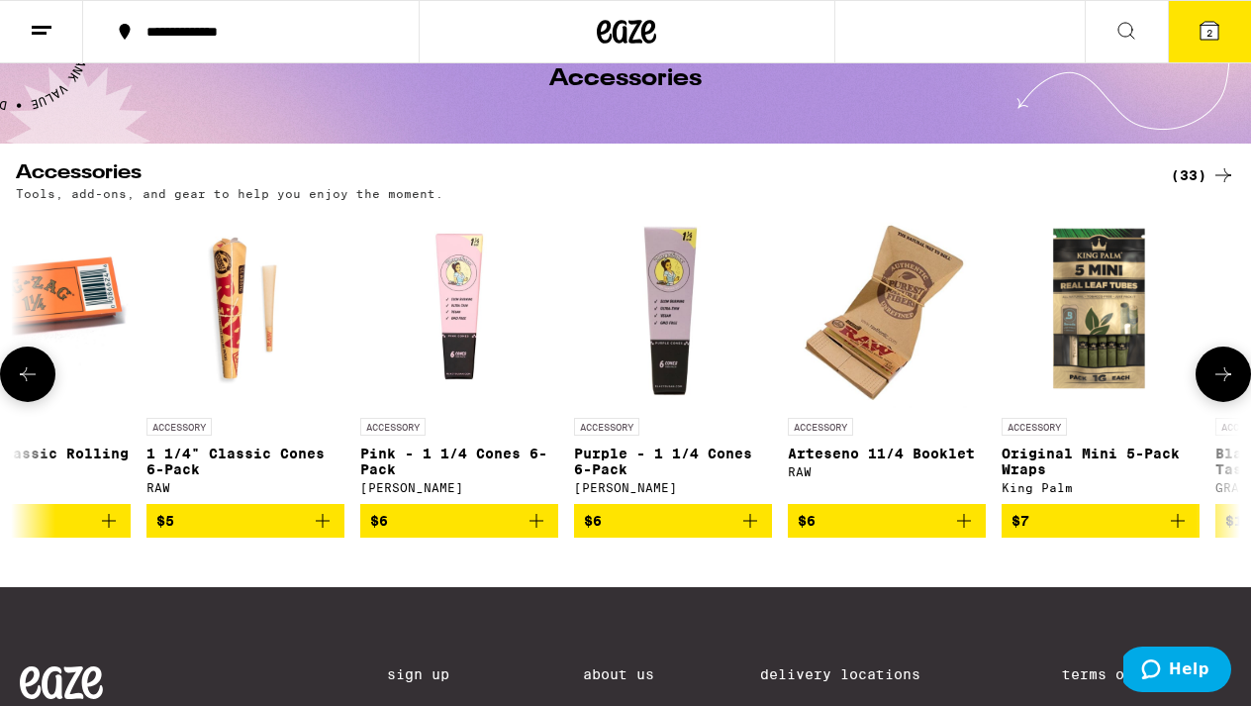
click at [465, 375] on img "Open page for Pink - 1 1/4 Cones 6-Pack from Blazy Susan" at bounding box center [459, 309] width 198 height 198
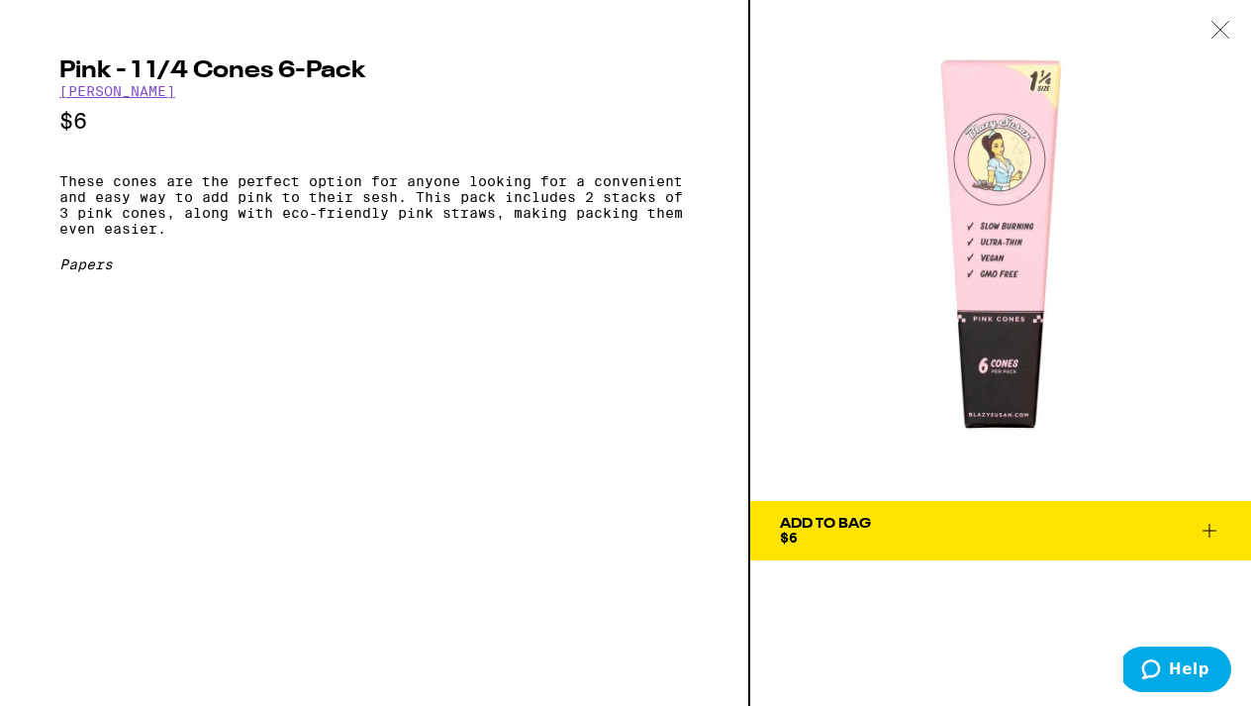
click at [940, 528] on span "Add To Bag $6" at bounding box center [1000, 531] width 441 height 28
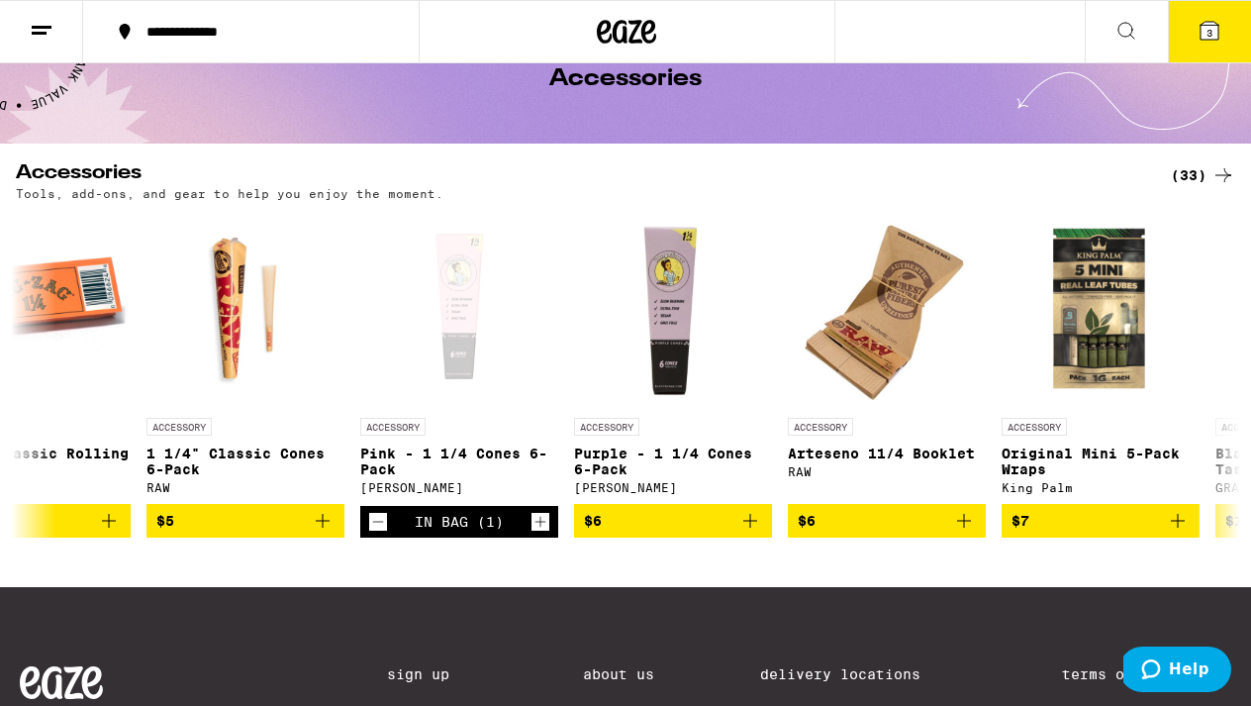
click at [1221, 41] on button "3" at bounding box center [1209, 31] width 83 height 61
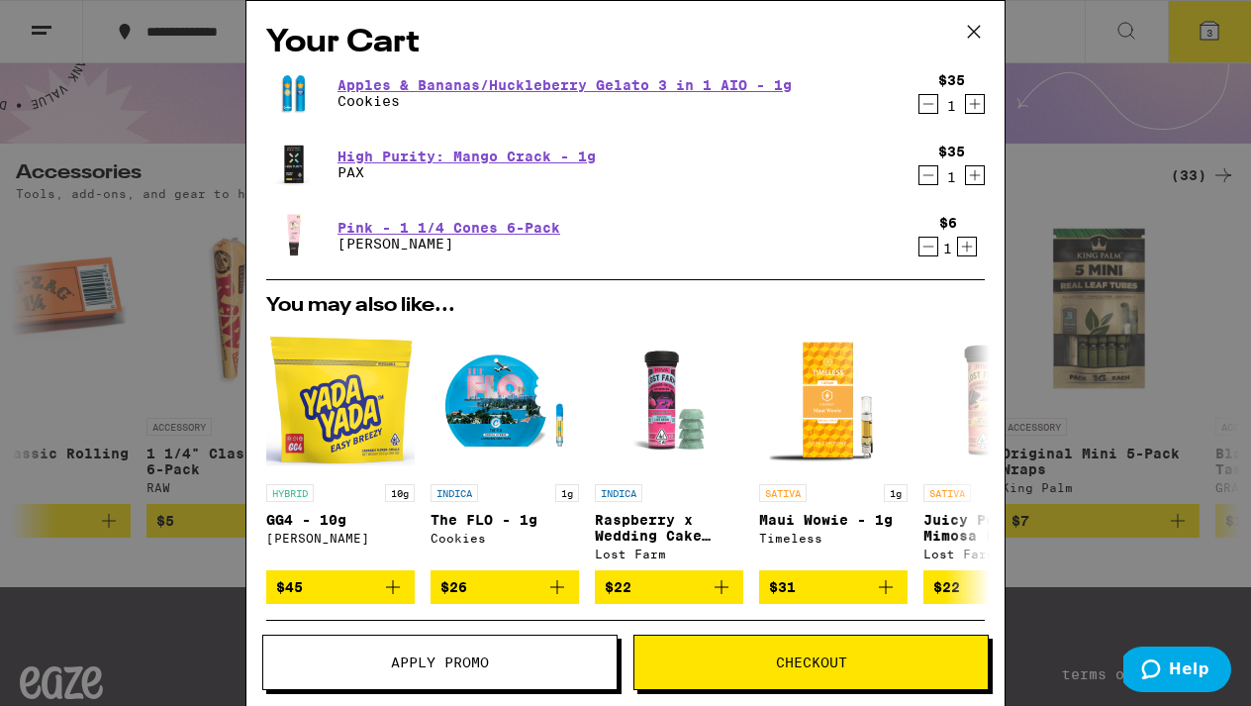
click at [826, 651] on button "Checkout" at bounding box center [810, 661] width 355 height 55
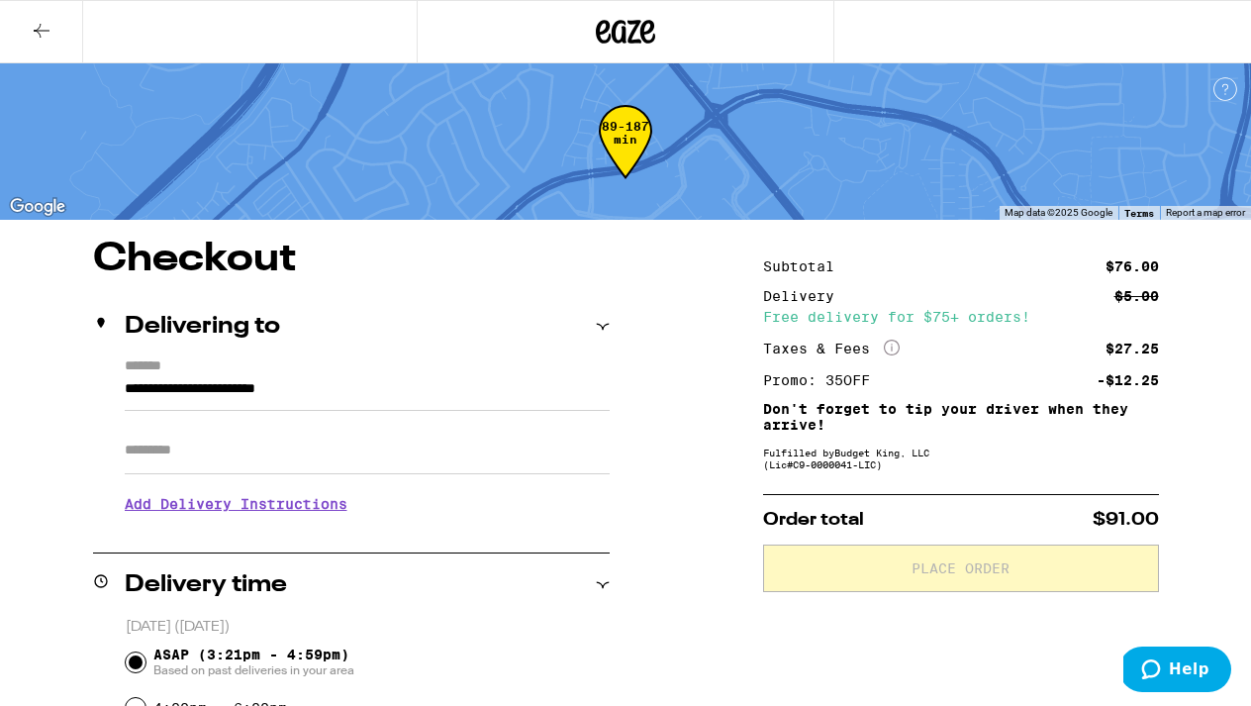
click at [272, 441] on input "Apt/Suite" at bounding box center [367, 451] width 485 height 48
type input "***"
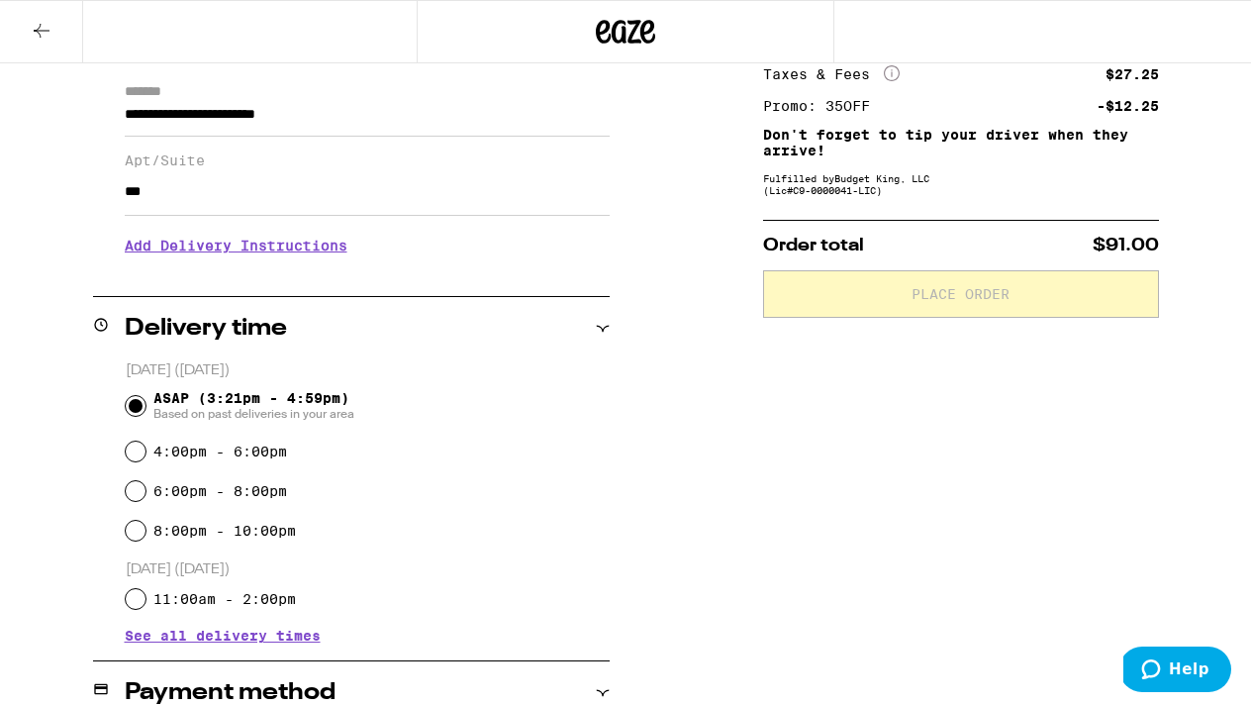
scroll to position [275, 0]
click at [296, 255] on h3 "Add Delivery Instructions" at bounding box center [367, 245] width 485 height 46
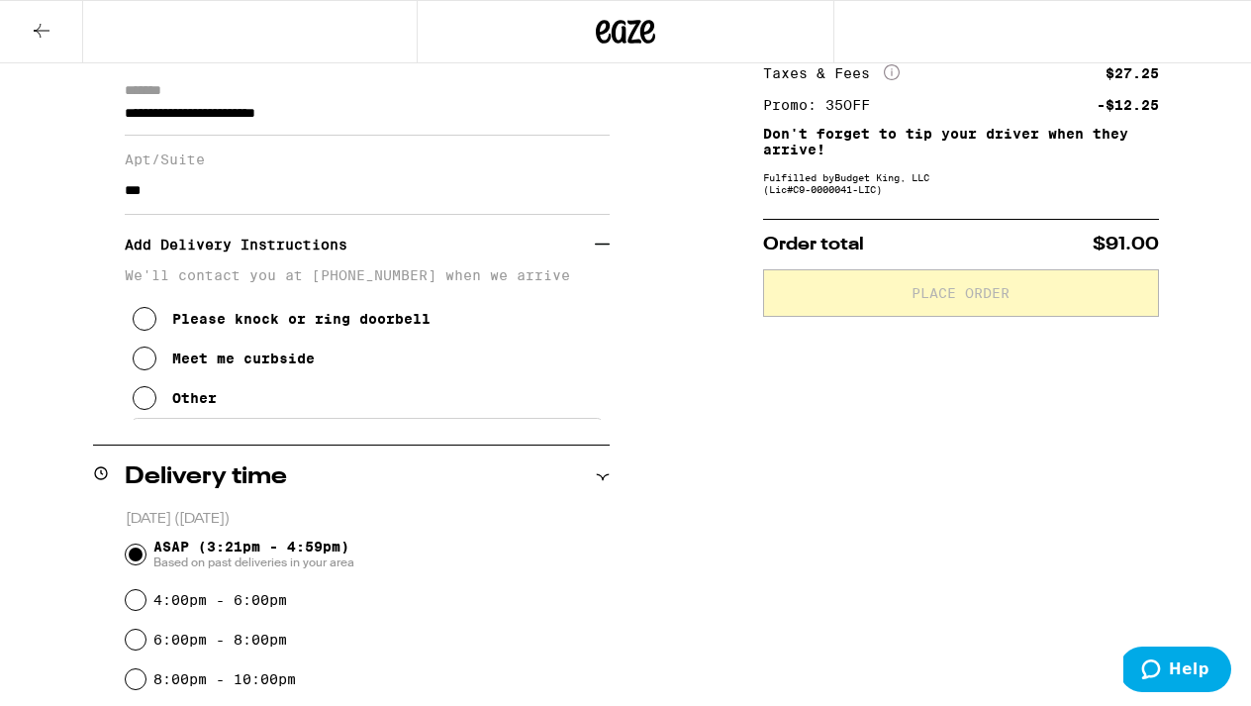
click at [140, 408] on icon at bounding box center [145, 398] width 24 height 24
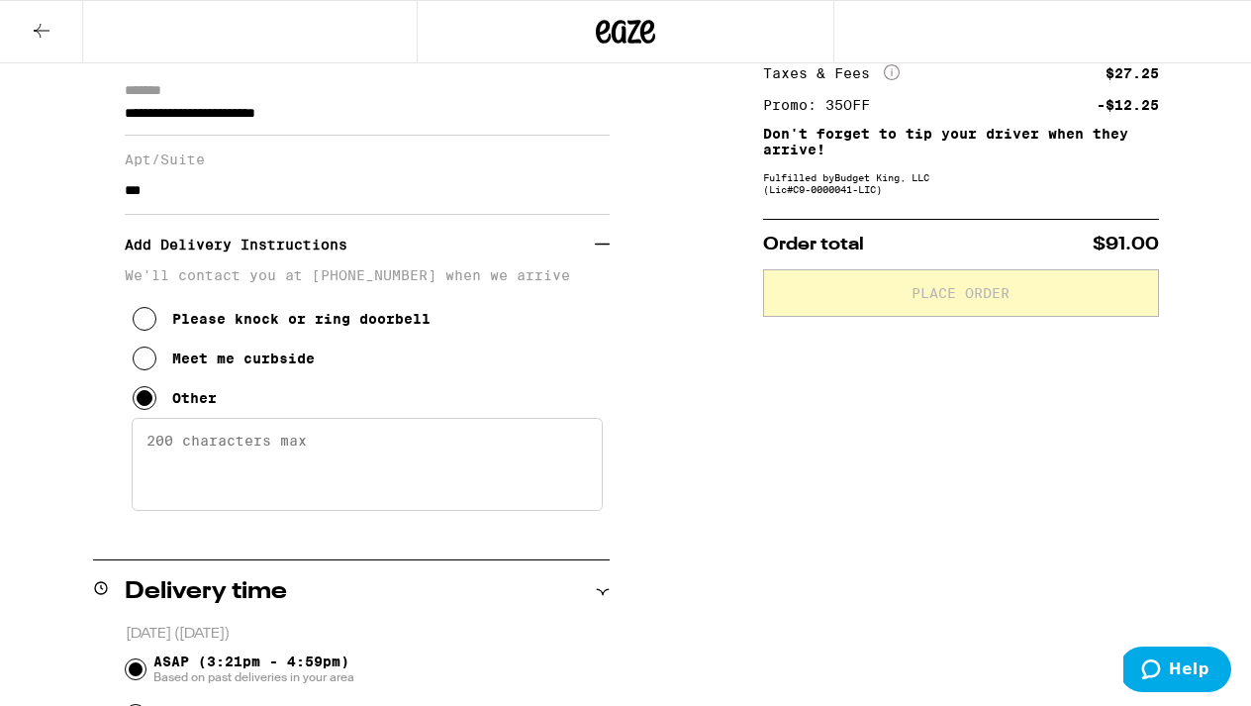
click at [238, 448] on textarea "Enter any other delivery instructions you want driver to know" at bounding box center [367, 464] width 471 height 93
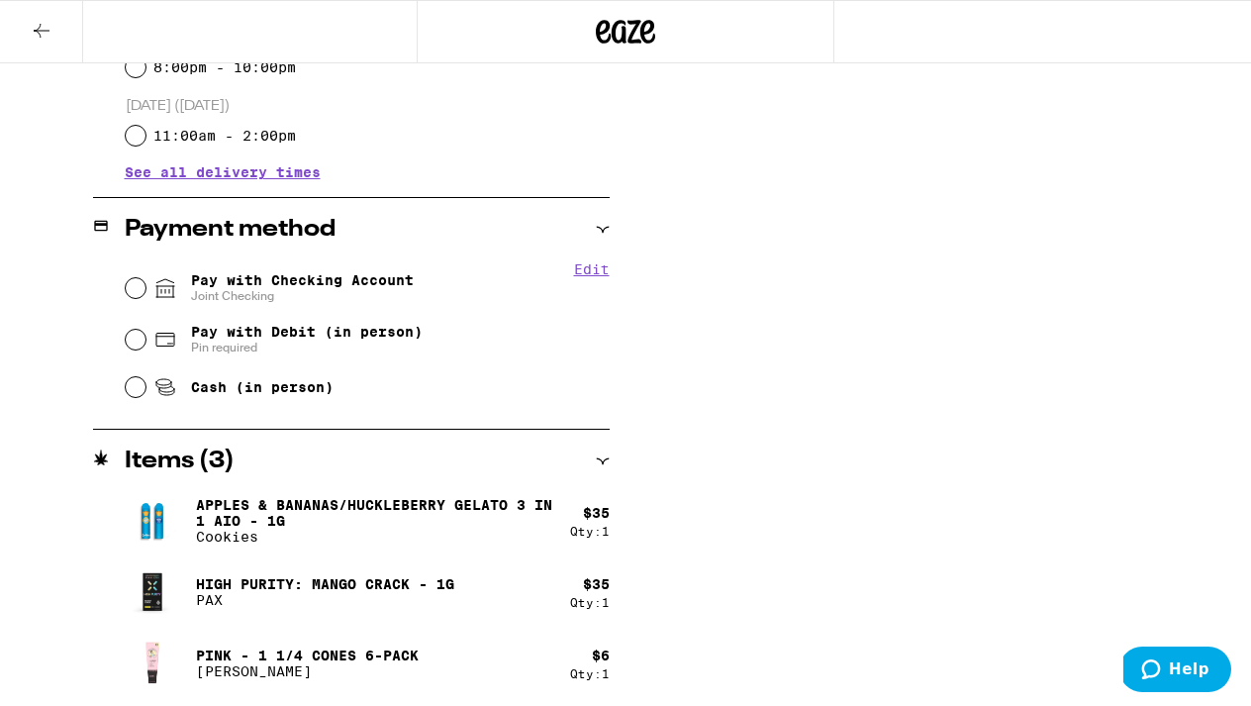
scroll to position [1004, 0]
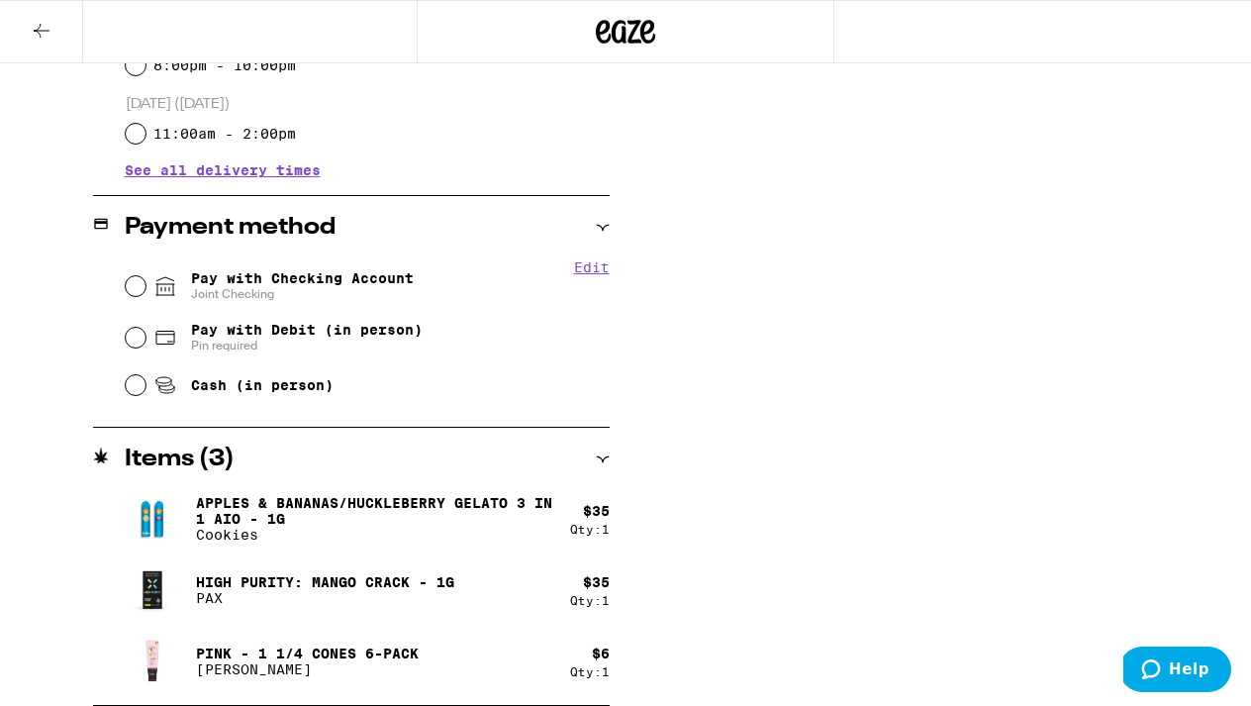
type textarea "gated- follow car thru (best) or call using entrance keypad ([PERSON_NAME] or […"
click at [125, 283] on fieldset "Edit Pay with Checking Account Joint Checking Pay with Debit (in person) Pin re…" at bounding box center [367, 332] width 485 height 147
click at [131, 286] on input "Pay with Checking Account Joint Checking" at bounding box center [136, 286] width 20 height 20
radio input "true"
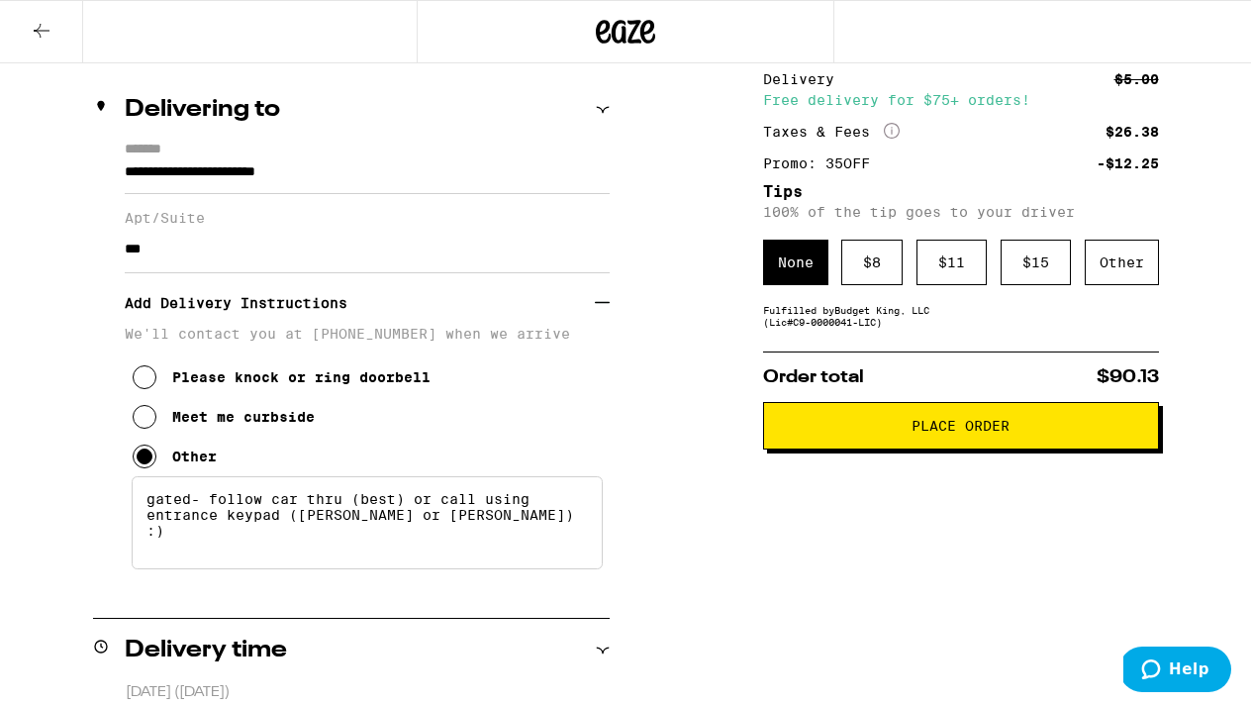
scroll to position [218, 0]
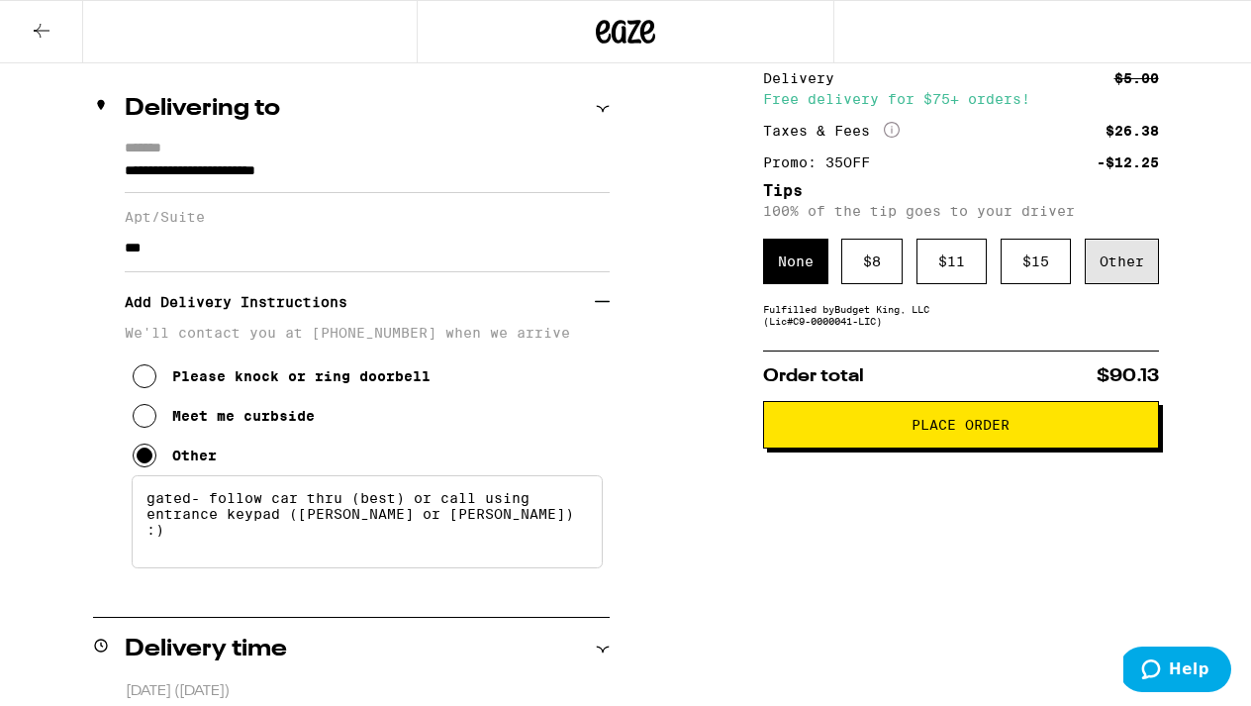
click at [1142, 268] on div "Other" at bounding box center [1122, 262] width 74 height 46
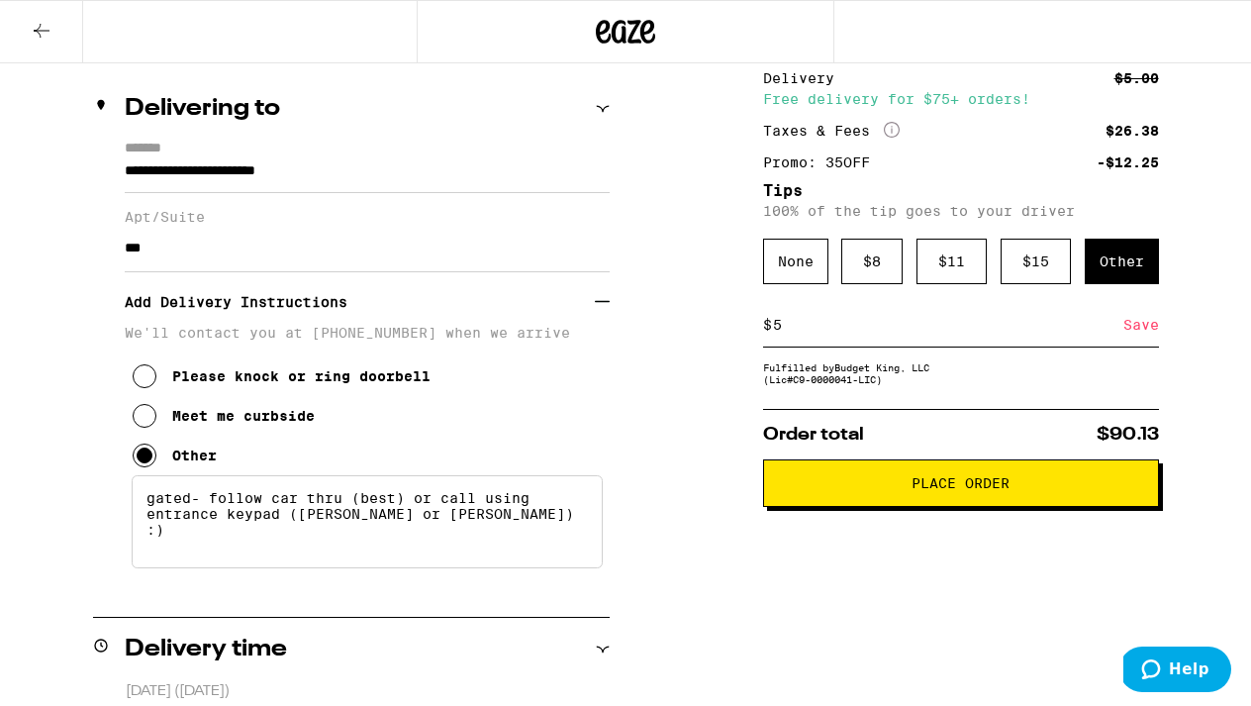
type input "5"
click at [1140, 337] on div "Save" at bounding box center [1141, 325] width 36 height 44
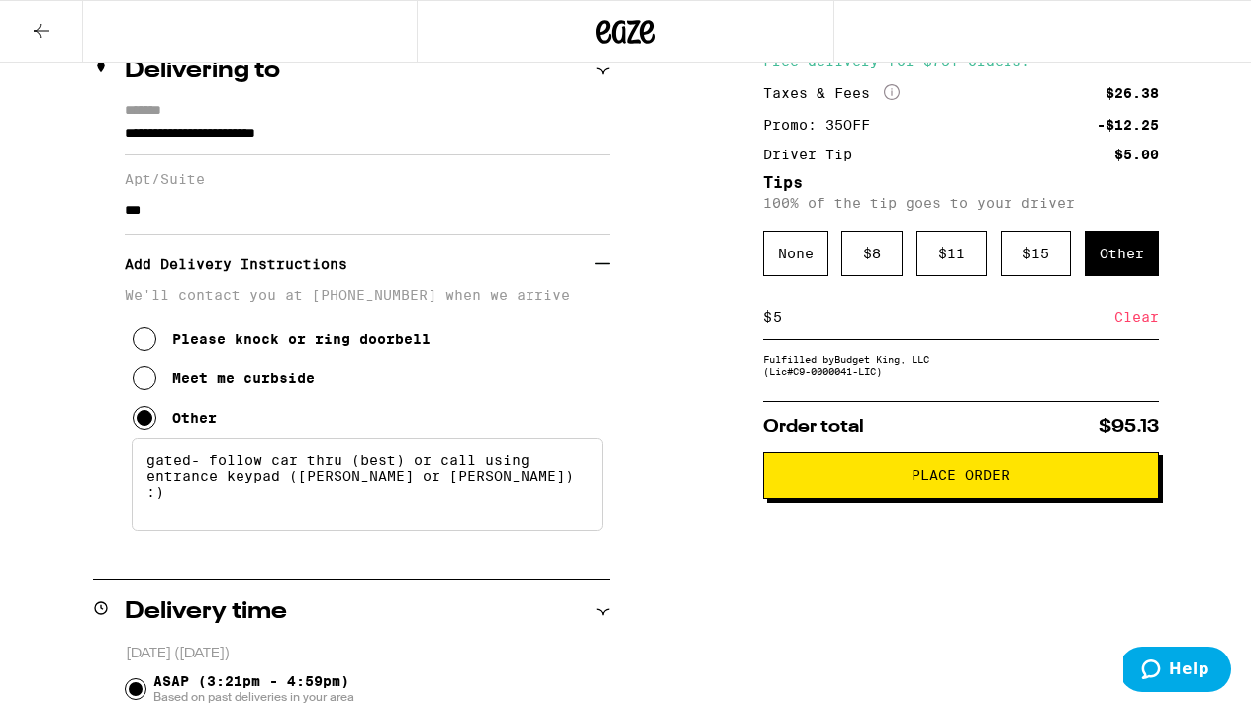
scroll to position [257, 0]
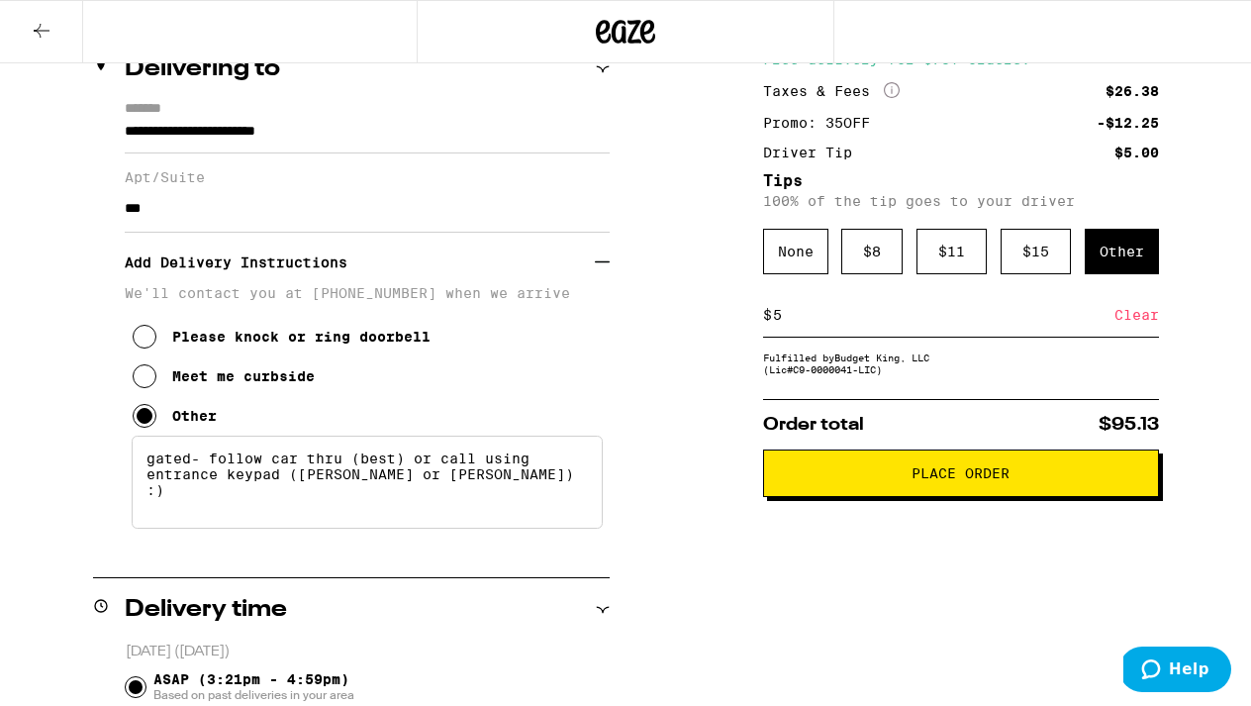
click at [907, 493] on button "Place Order" at bounding box center [961, 473] width 396 height 48
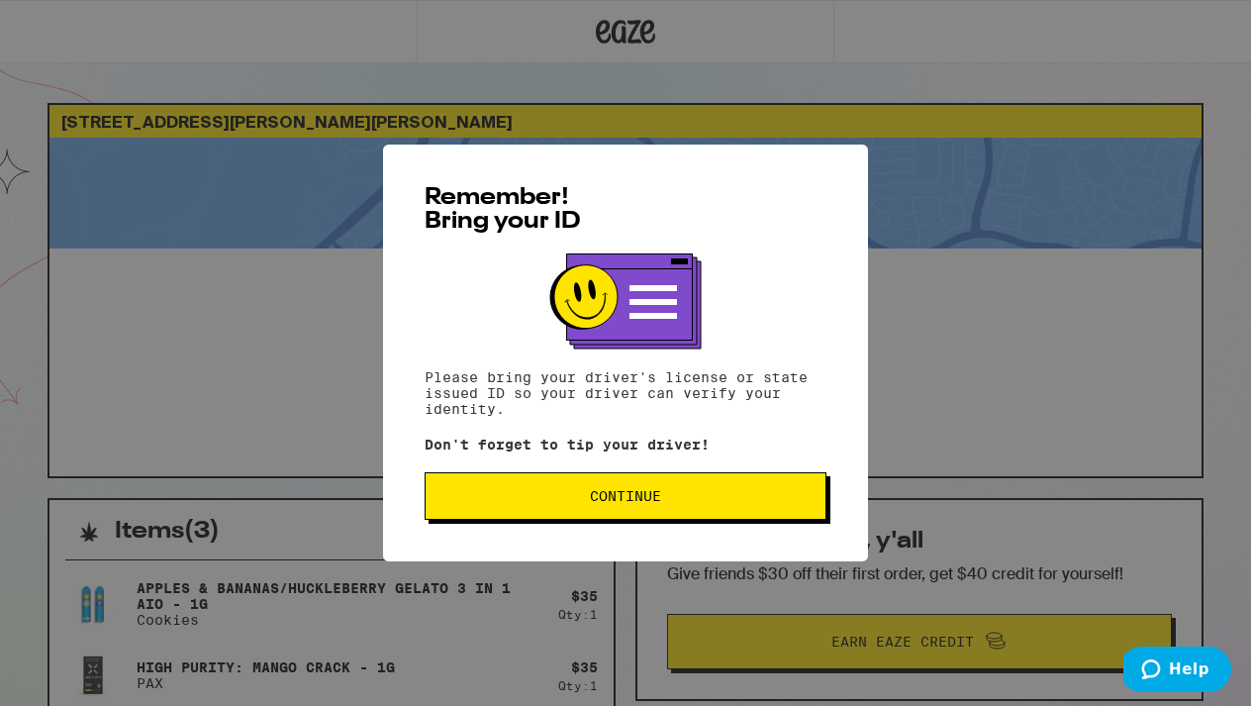
scroll to position [7, 0]
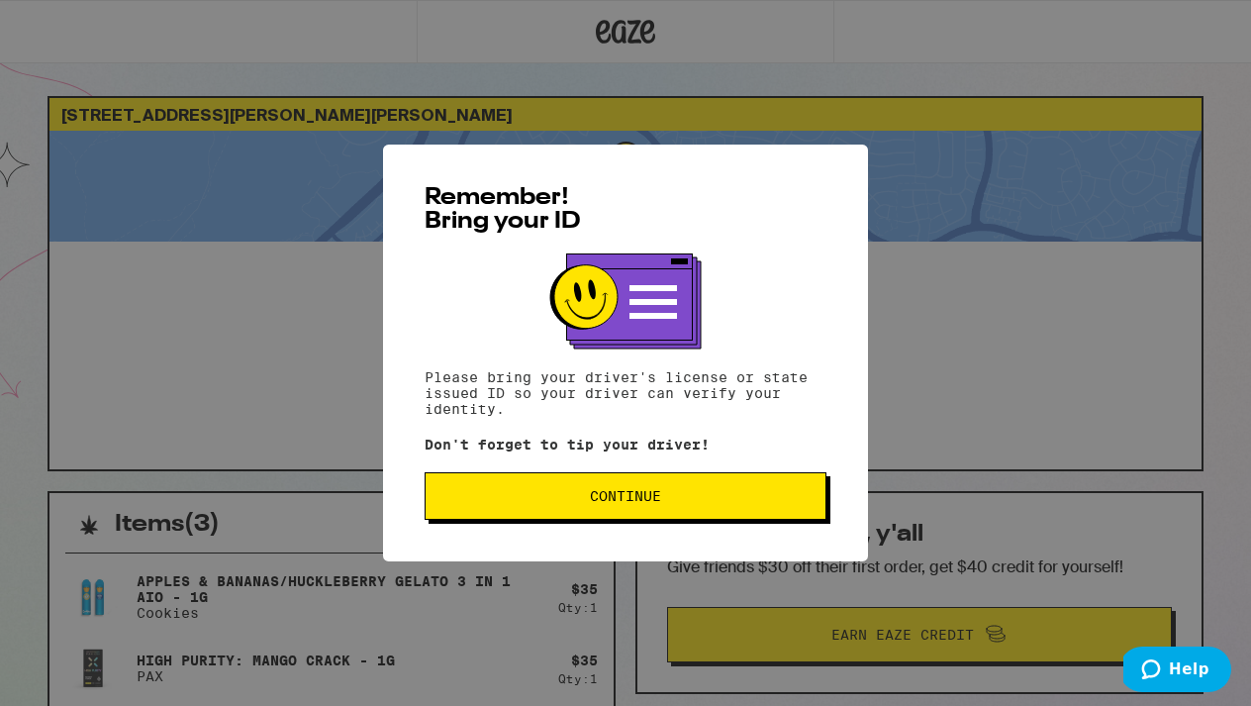
click at [753, 494] on span "Continue" at bounding box center [625, 496] width 368 height 14
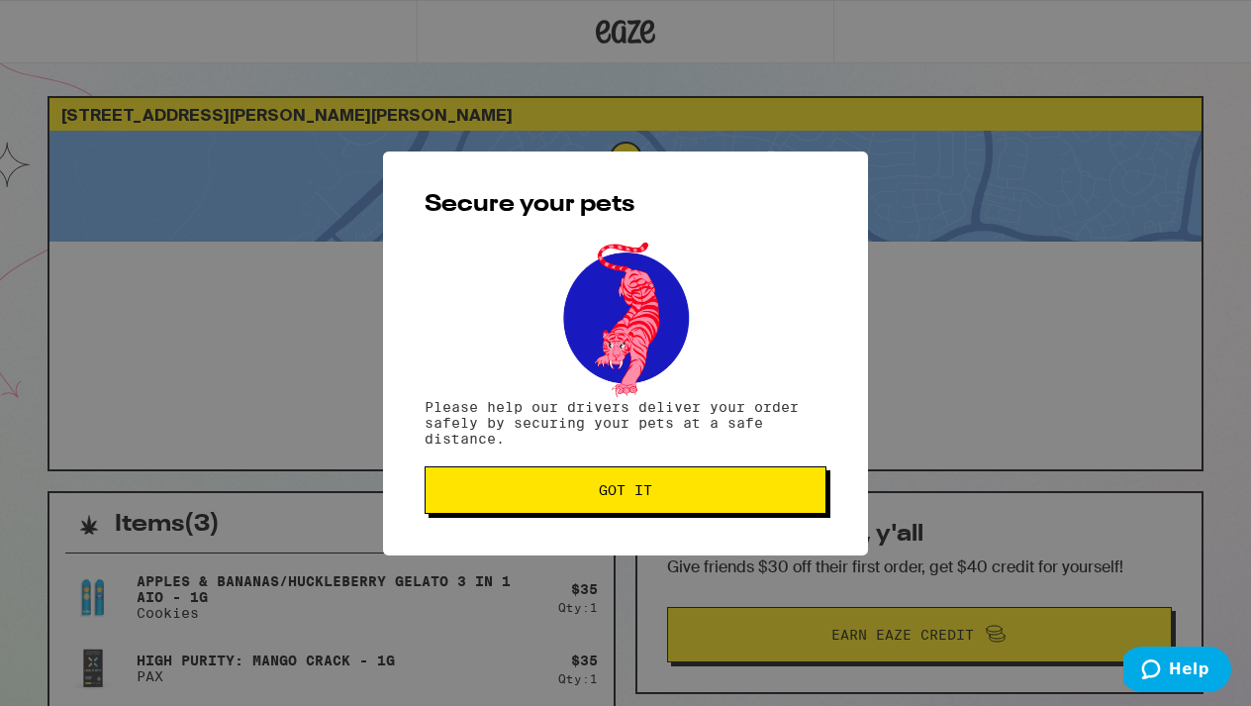
click at [753, 494] on span "Got it" at bounding box center [625, 490] width 368 height 14
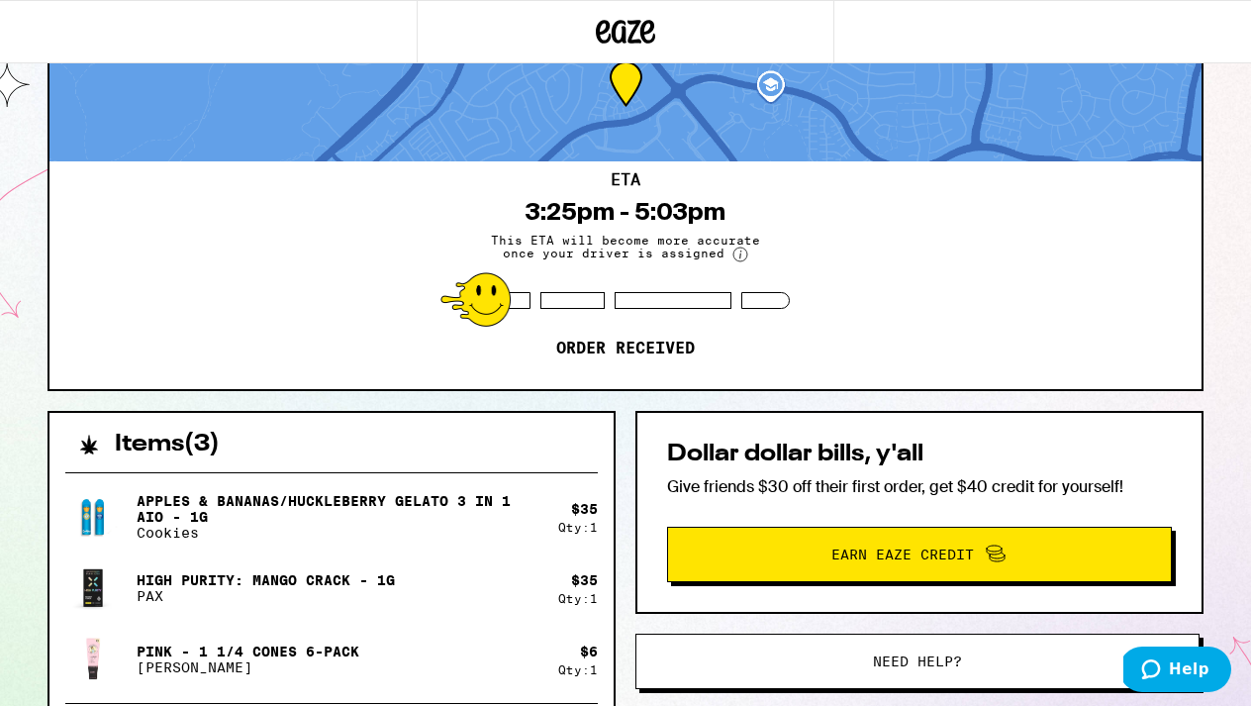
scroll to position [0, 0]
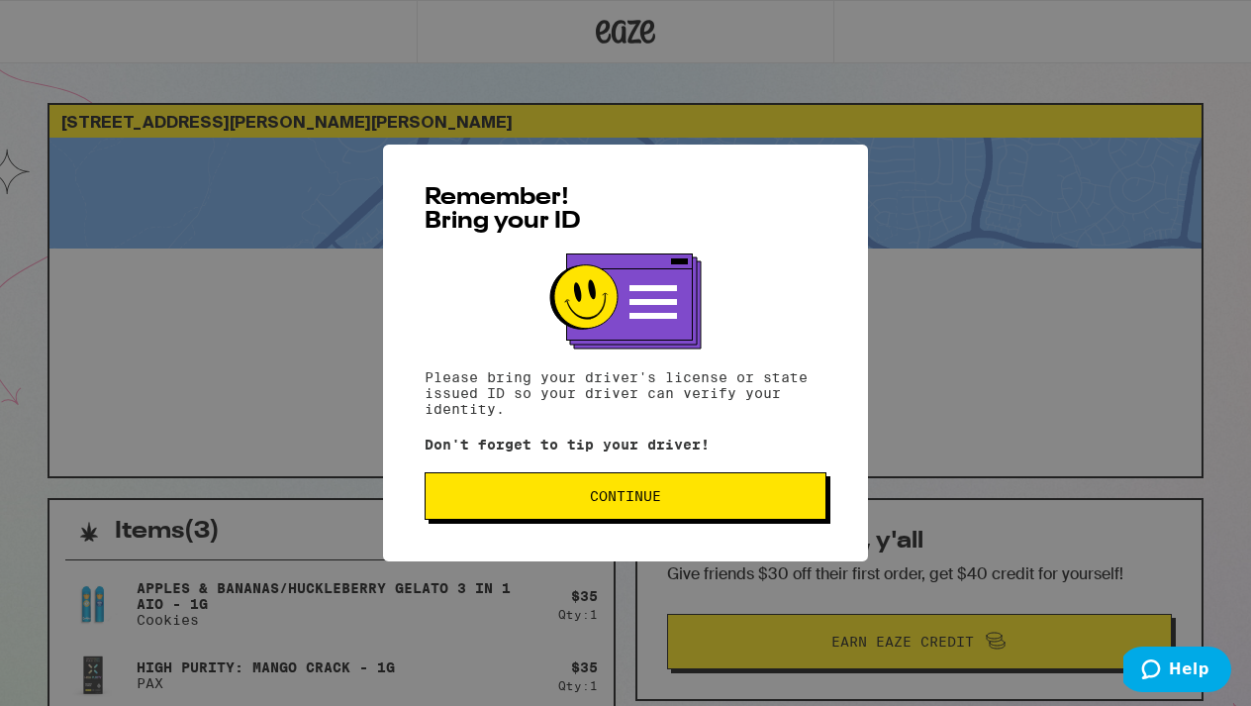
click at [605, 503] on span "Continue" at bounding box center [625, 496] width 71 height 14
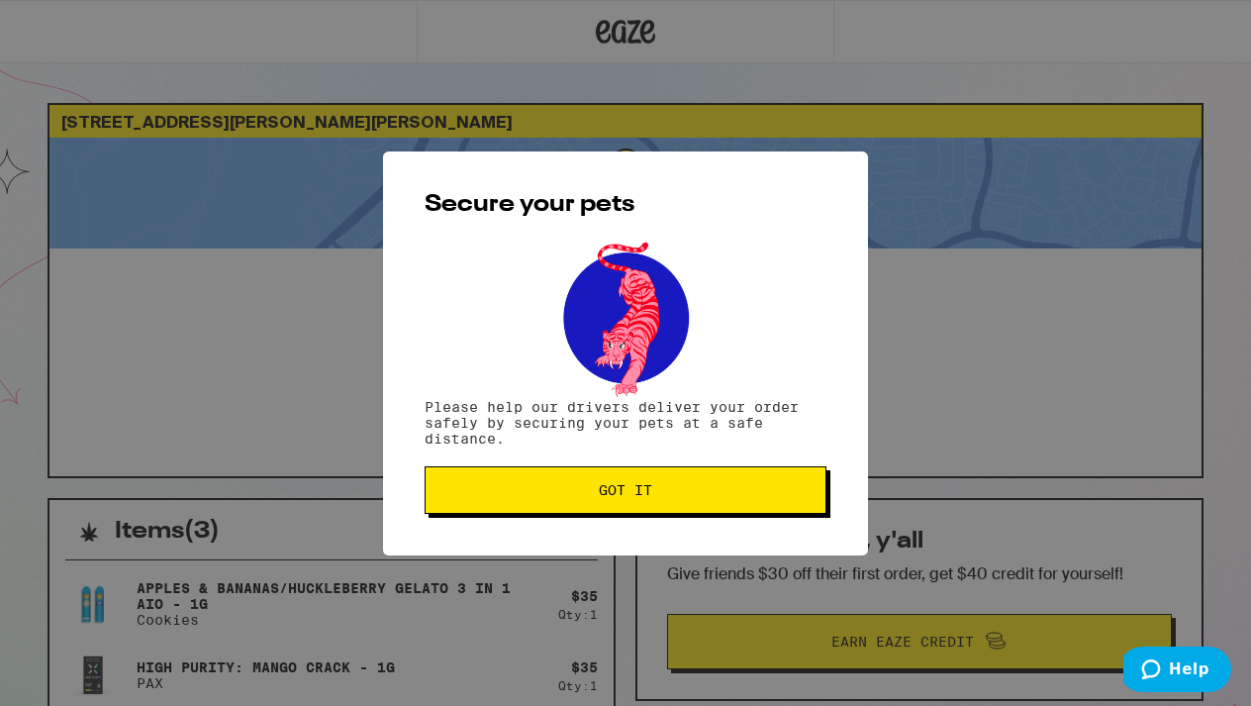
click at [605, 503] on button "Got it" at bounding box center [626, 490] width 402 height 48
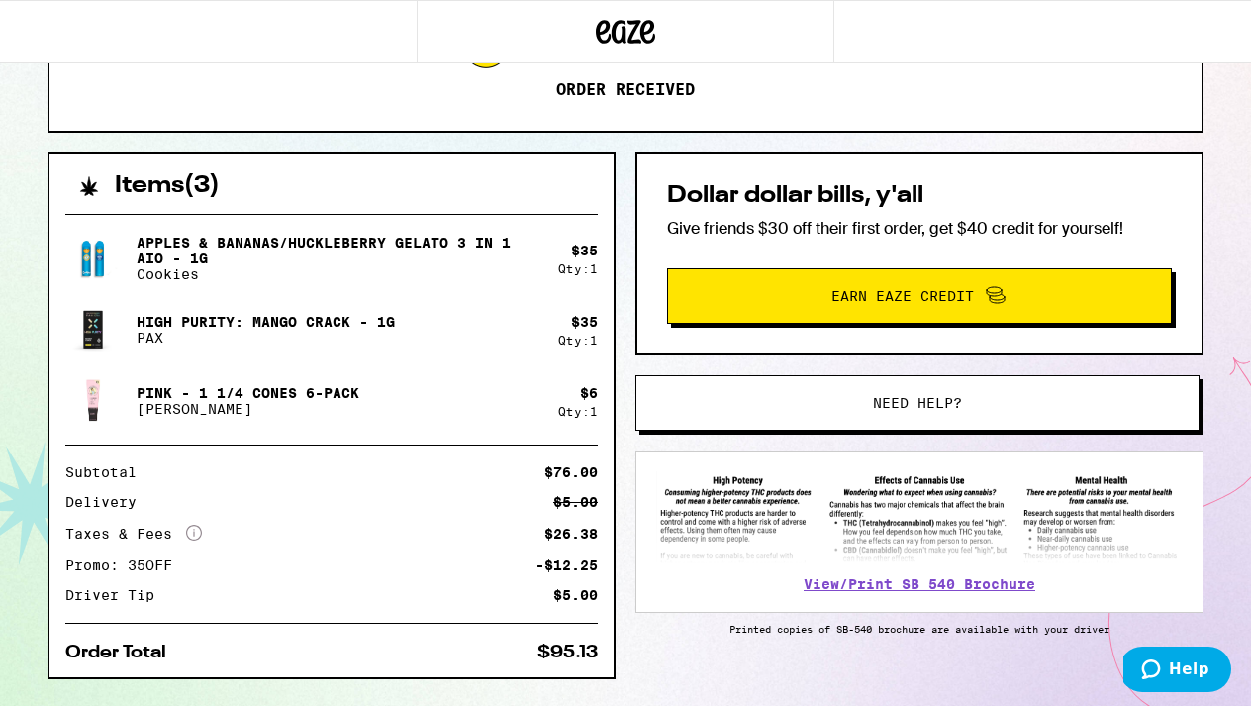
scroll to position [398, 0]
